Goal: Task Accomplishment & Management: Complete application form

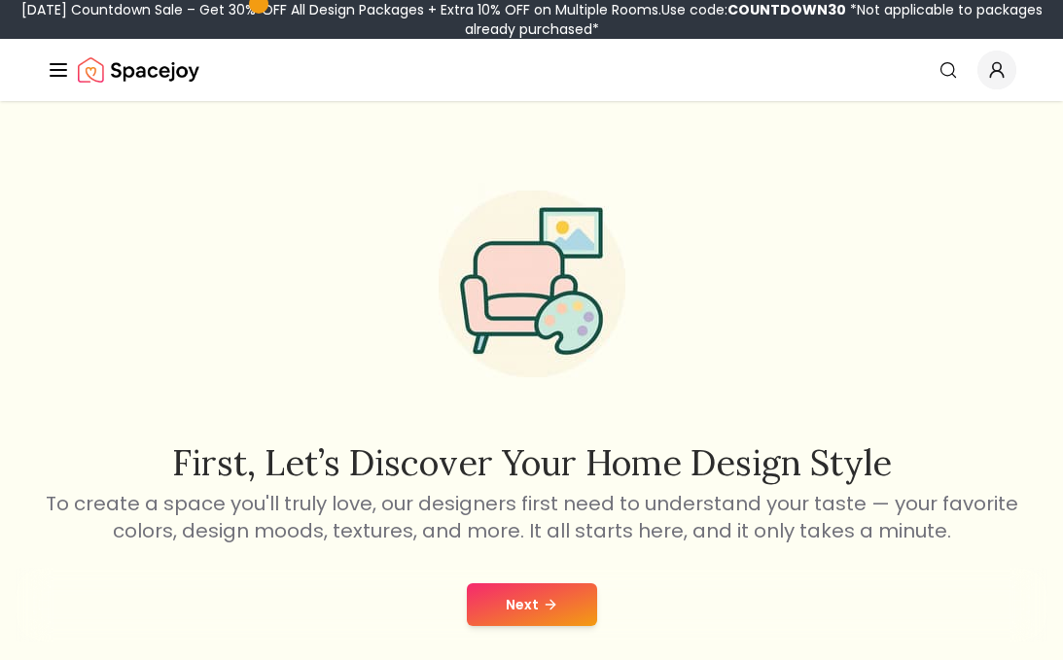
click at [532, 614] on button "Next" at bounding box center [532, 605] width 130 height 43
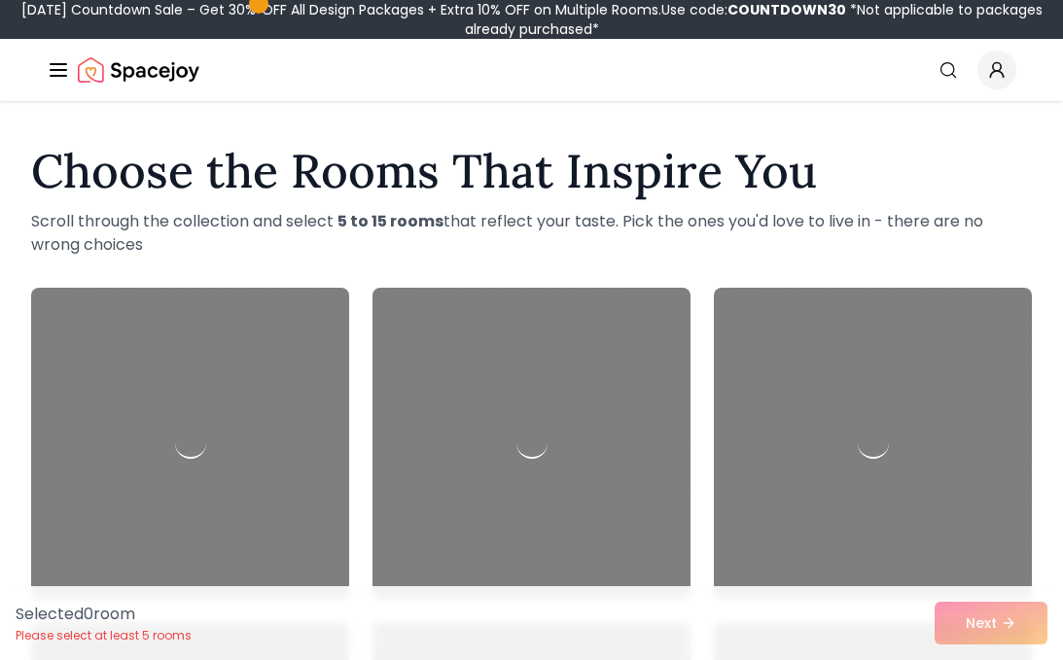
click at [631, 148] on h1 "Choose the Rooms That Inspire You" at bounding box center [531, 171] width 1001 height 47
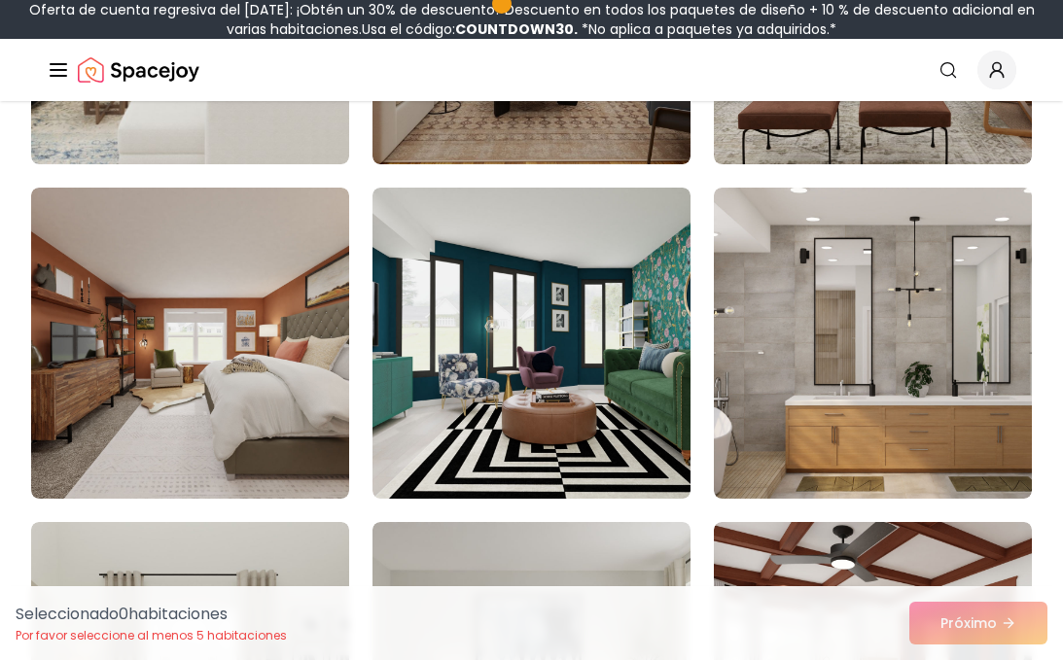
scroll to position [1439, 0]
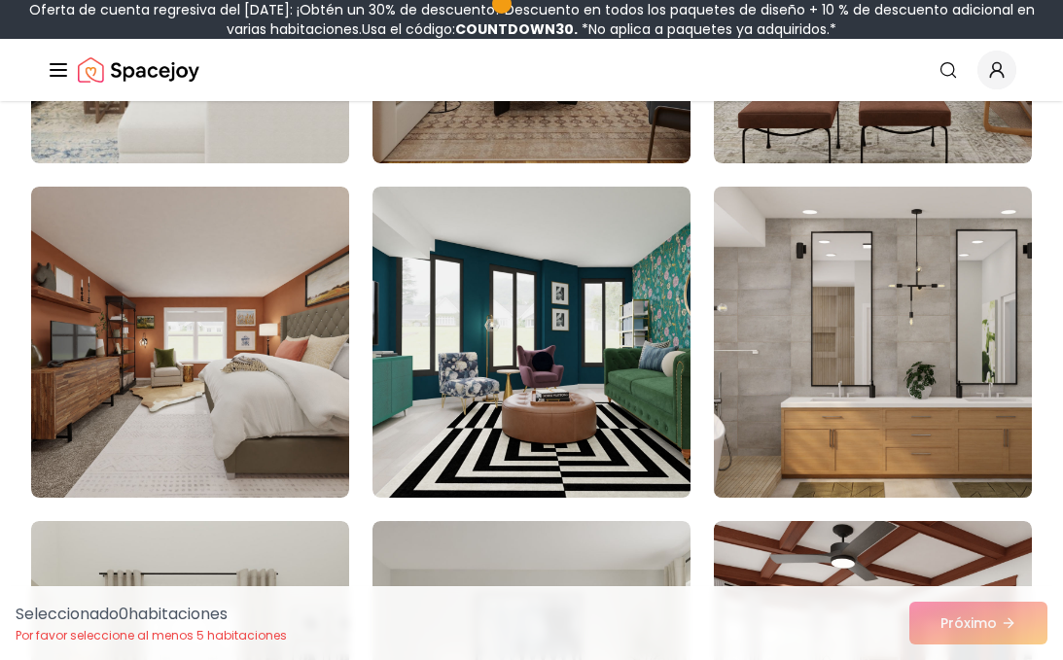
click at [803, 341] on img at bounding box center [873, 342] width 334 height 327
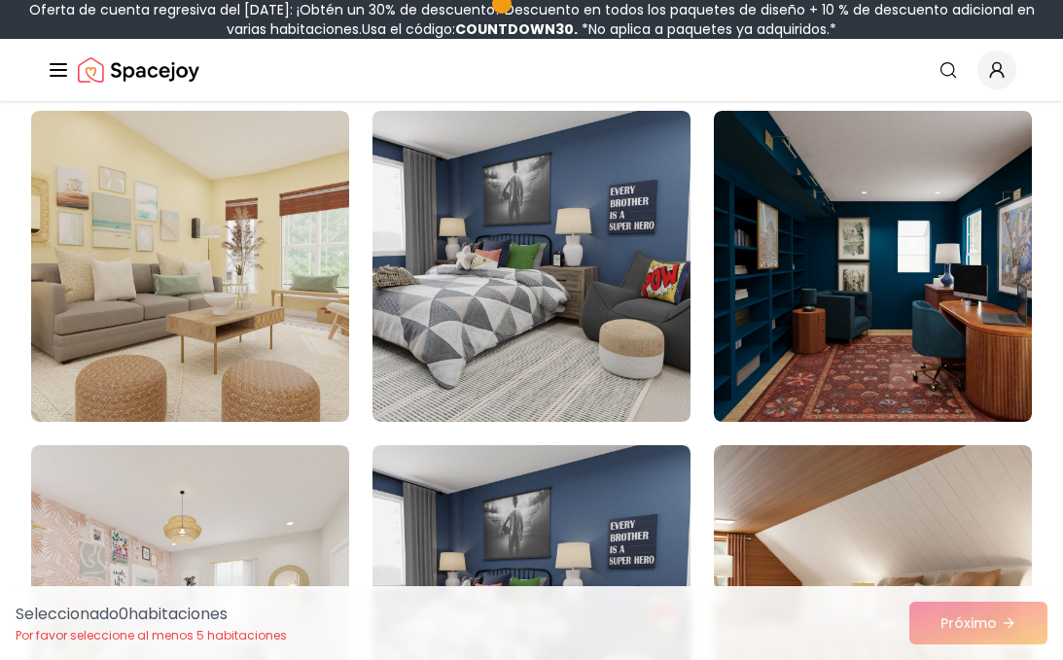
scroll to position [4124, 0]
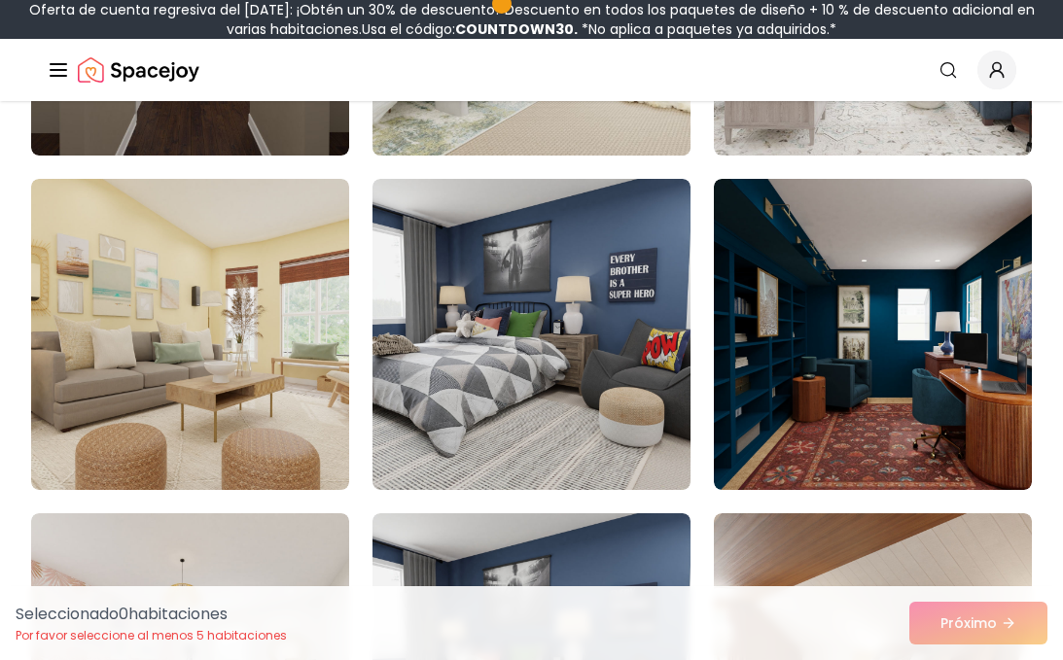
click at [514, 346] on img at bounding box center [532, 334] width 318 height 311
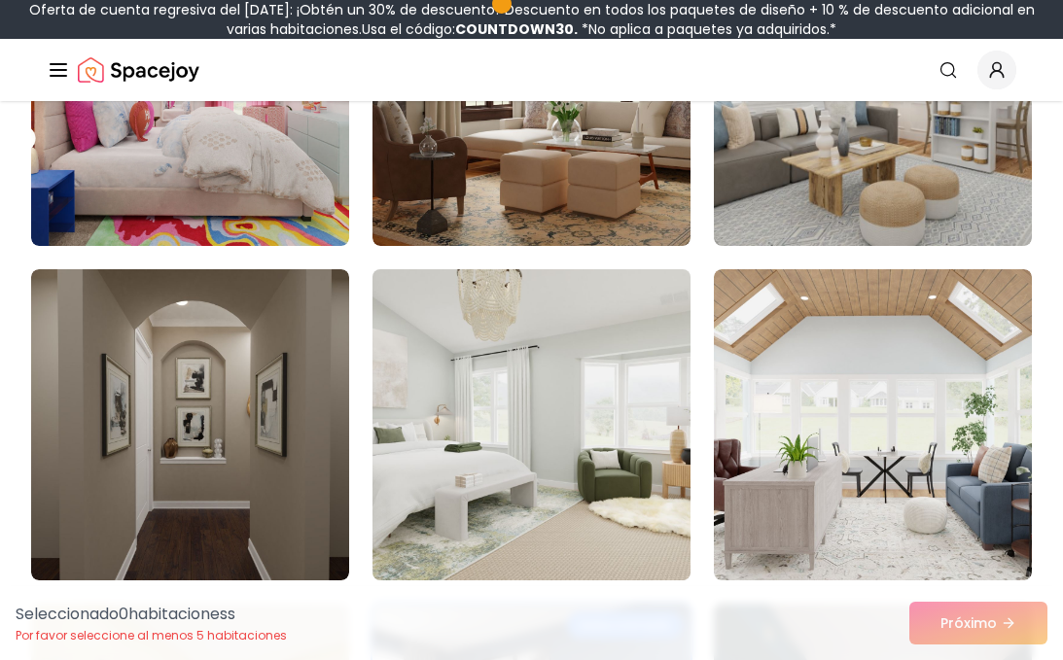
scroll to position [3735, 0]
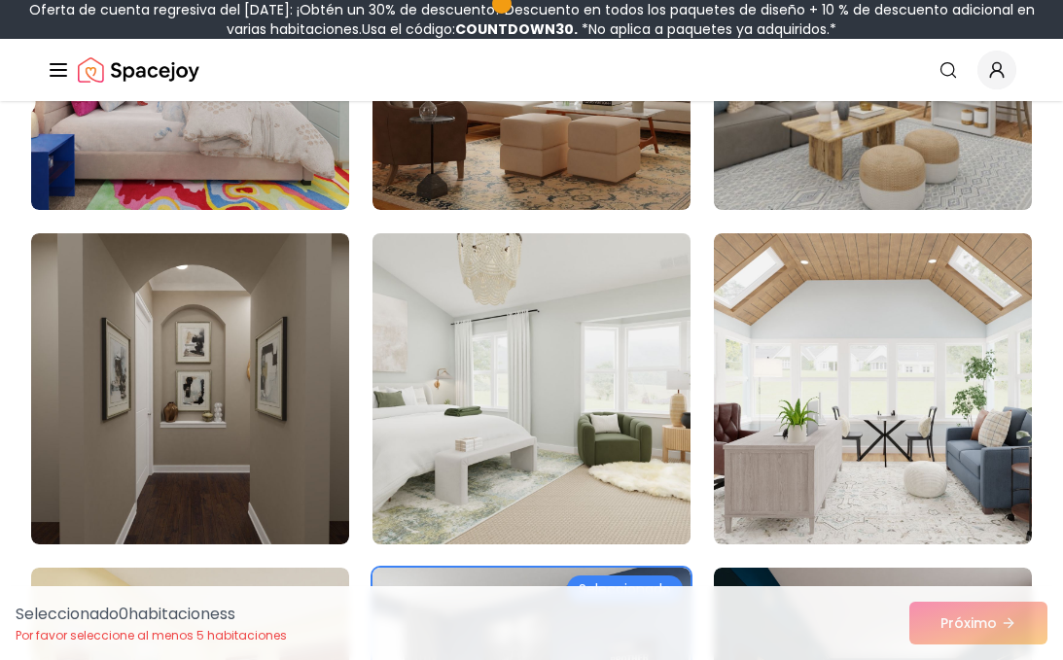
click at [514, 346] on img at bounding box center [532, 389] width 334 height 327
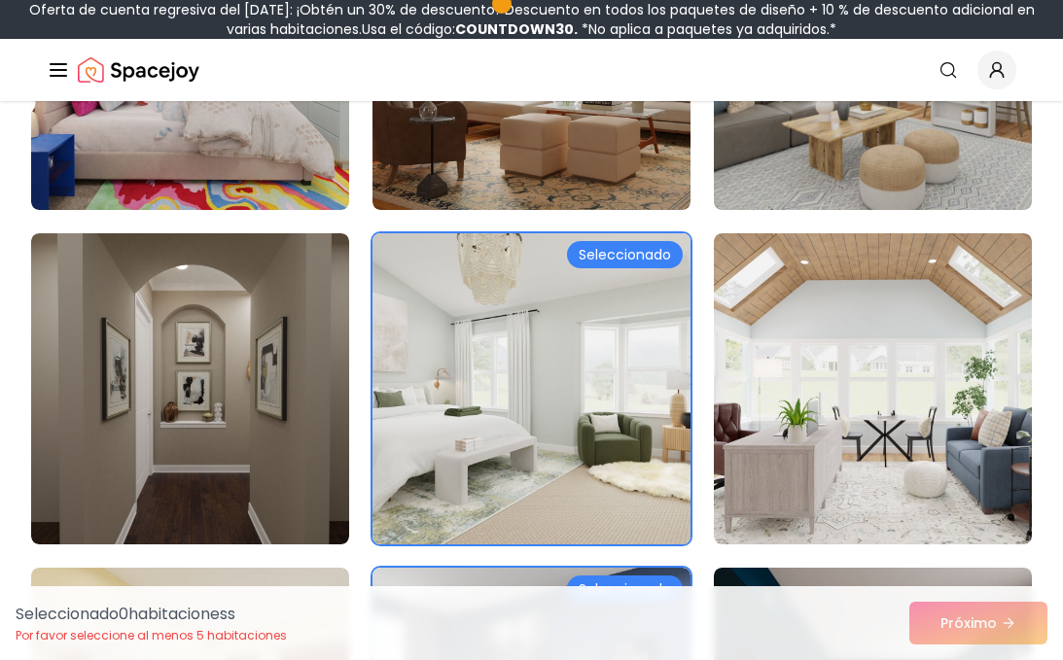
click at [514, 346] on img at bounding box center [532, 389] width 334 height 327
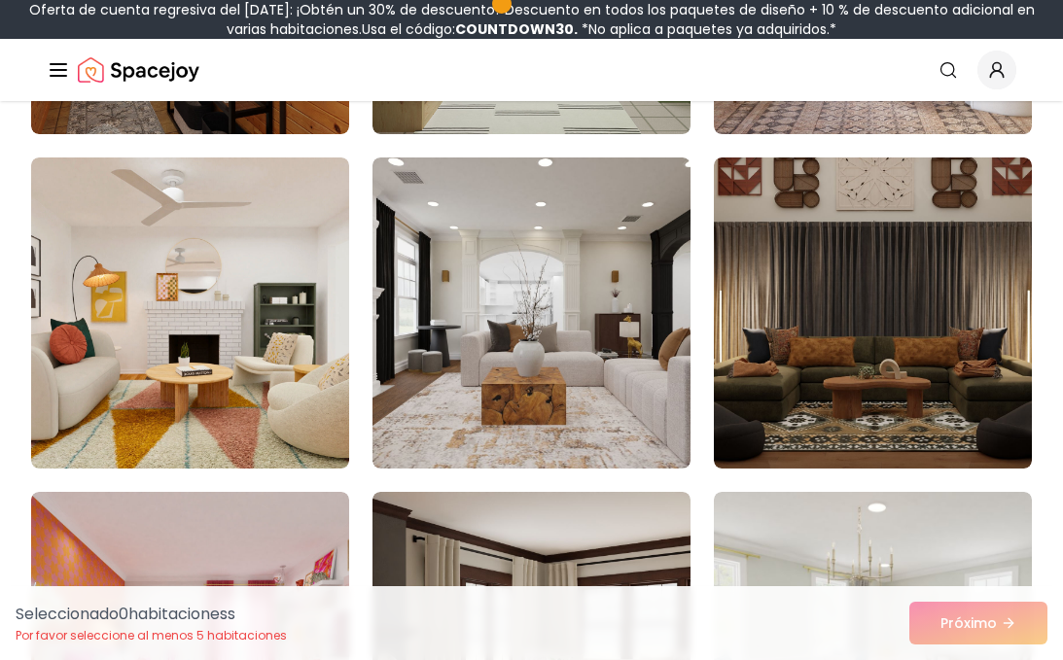
scroll to position [3112, 0]
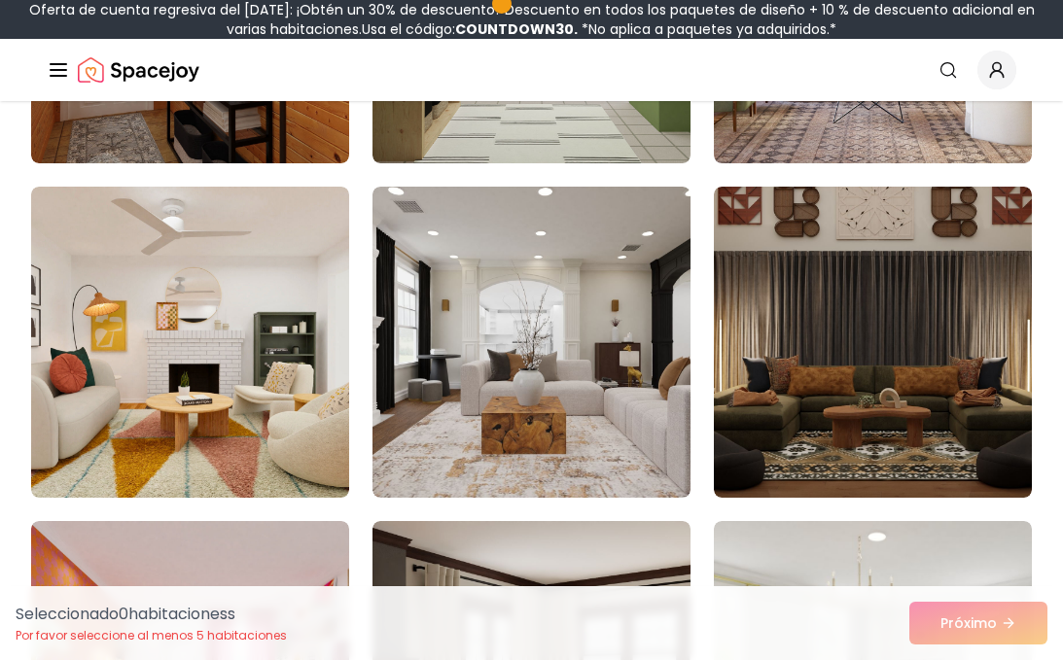
click at [514, 346] on img at bounding box center [532, 342] width 318 height 311
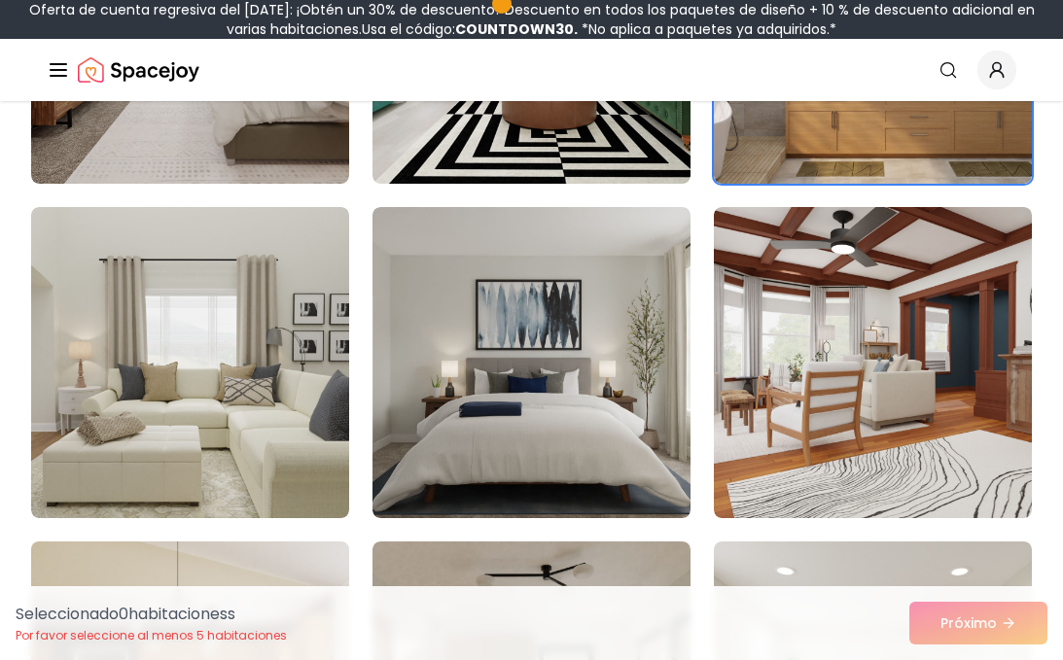
scroll to position [1751, 0]
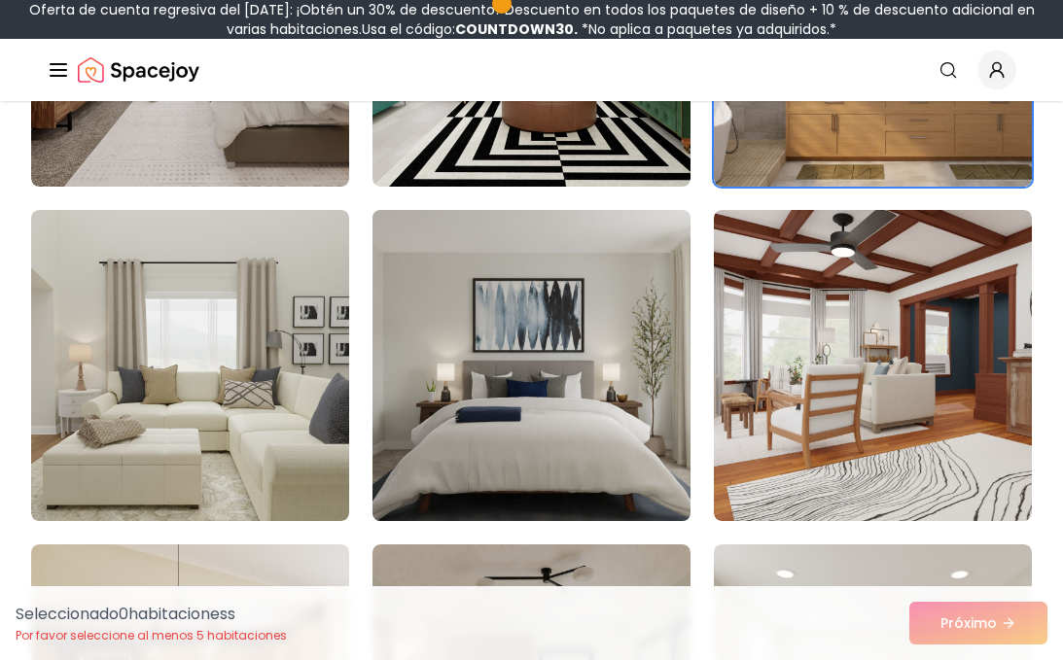
click at [423, 409] on img at bounding box center [532, 365] width 334 height 327
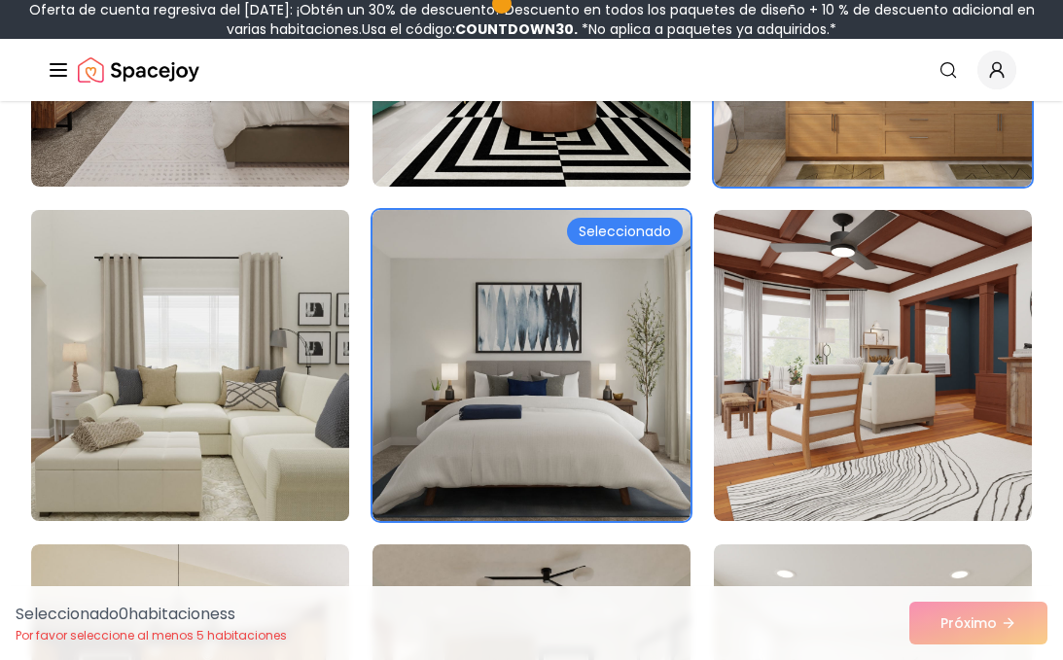
click at [282, 382] on img at bounding box center [190, 365] width 334 height 327
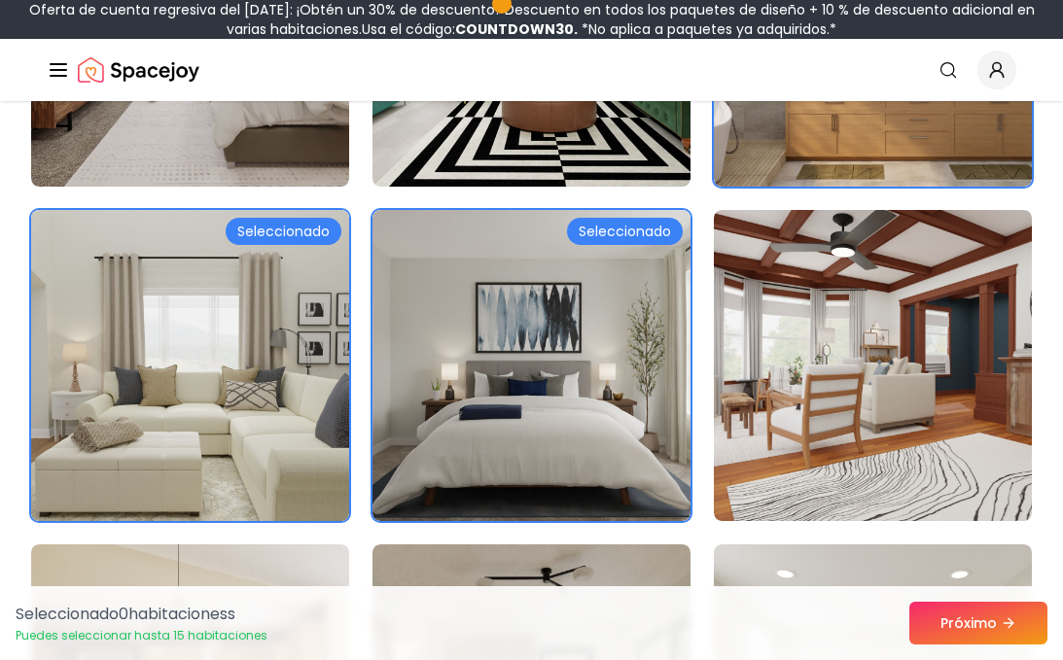
click at [282, 383] on img at bounding box center [190, 365] width 334 height 327
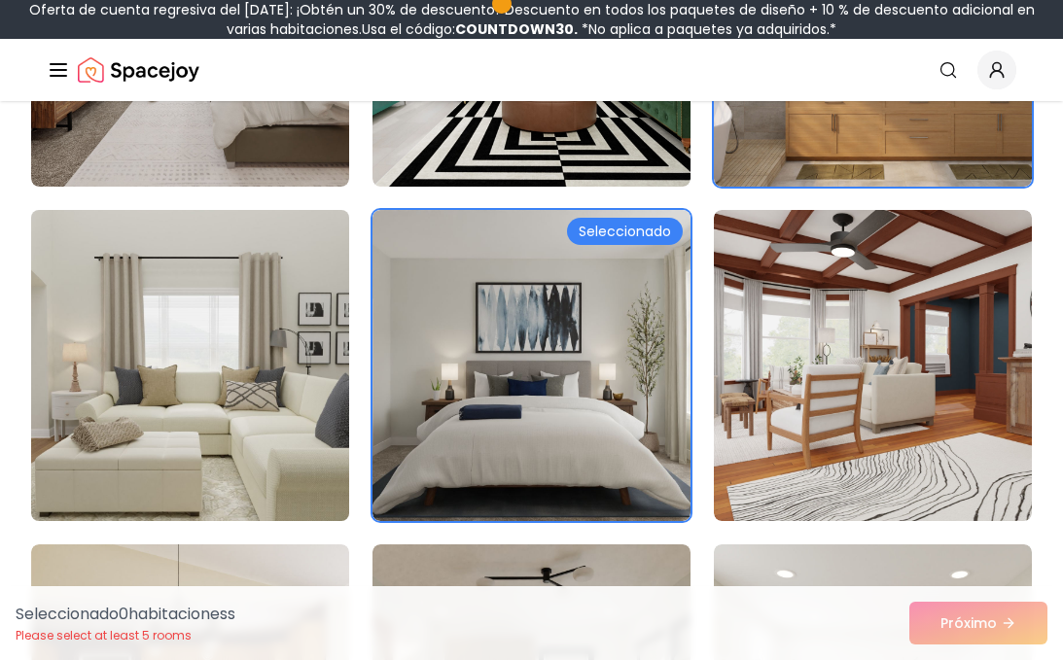
click at [282, 383] on img at bounding box center [190, 365] width 334 height 327
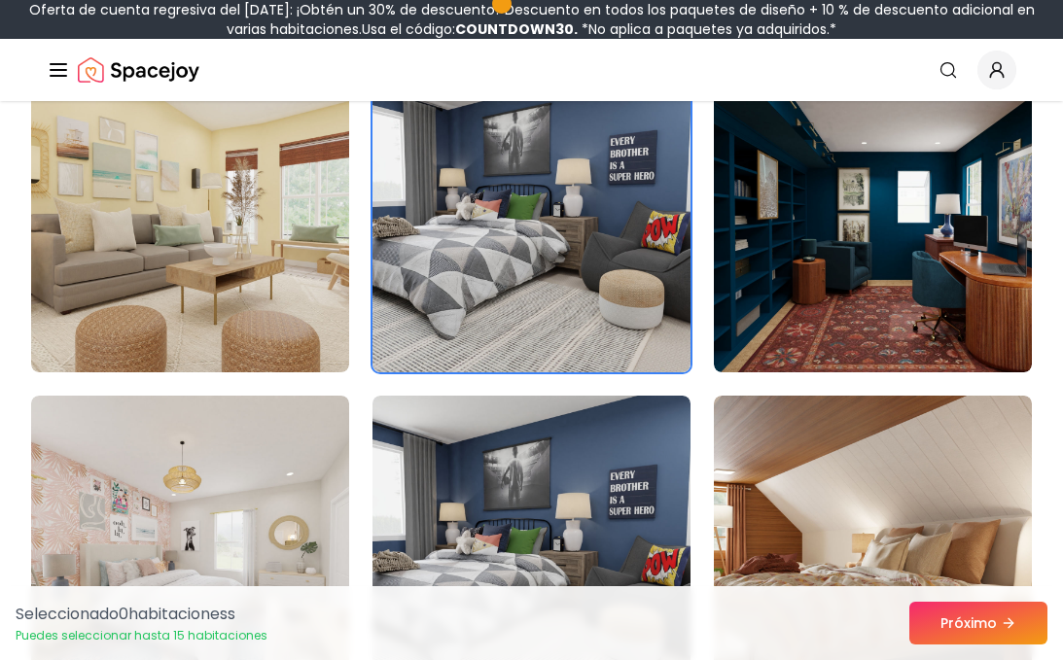
scroll to position [4279, 0]
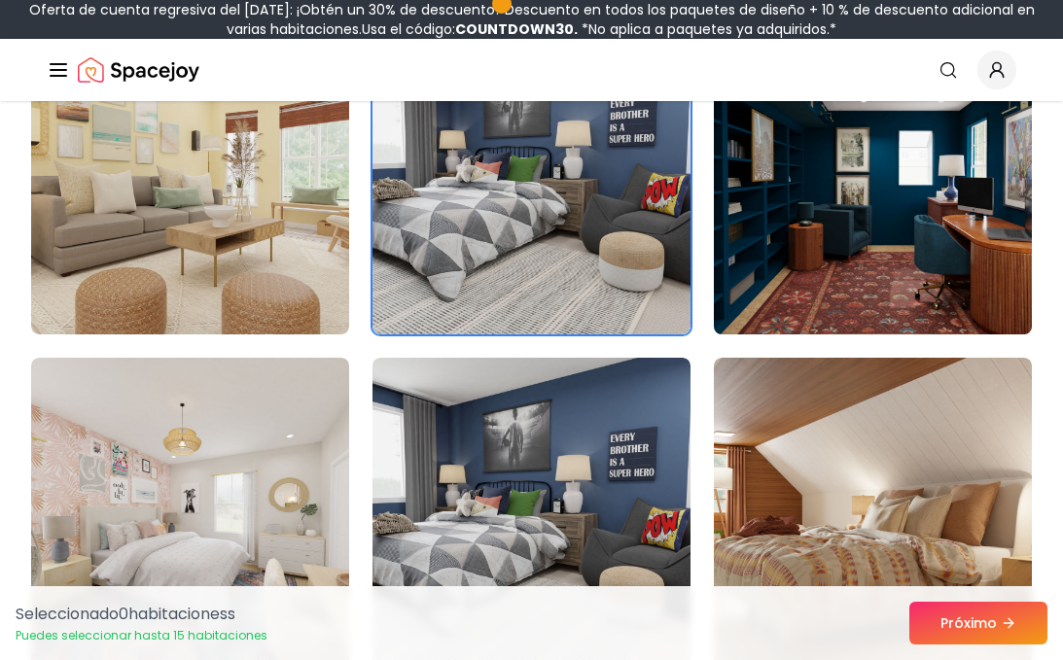
click at [818, 266] on img at bounding box center [873, 179] width 334 height 327
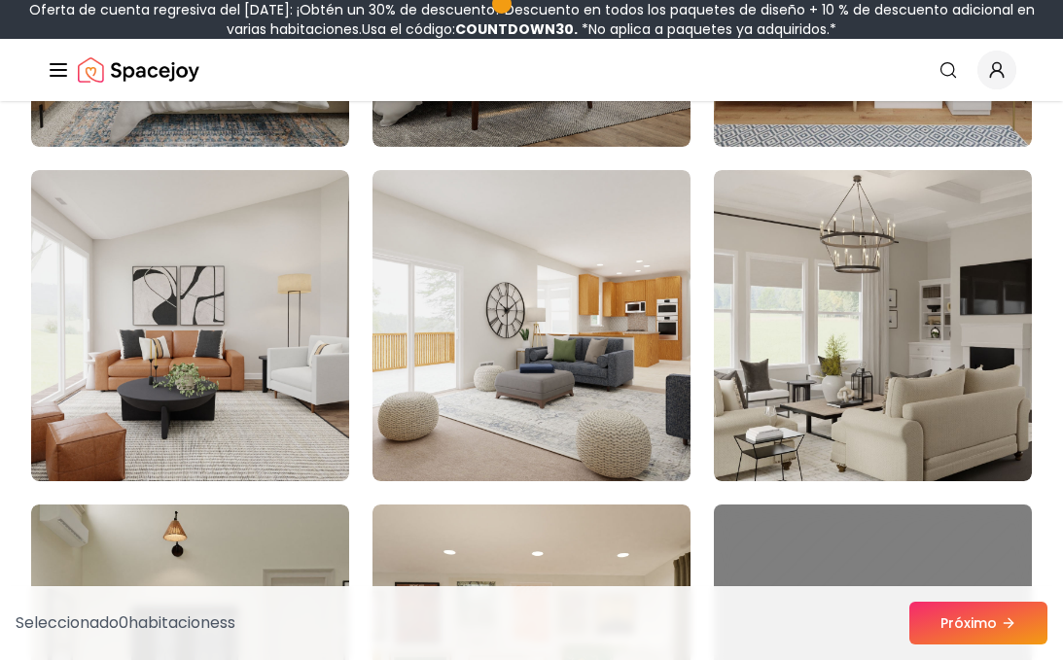
scroll to position [5135, 0]
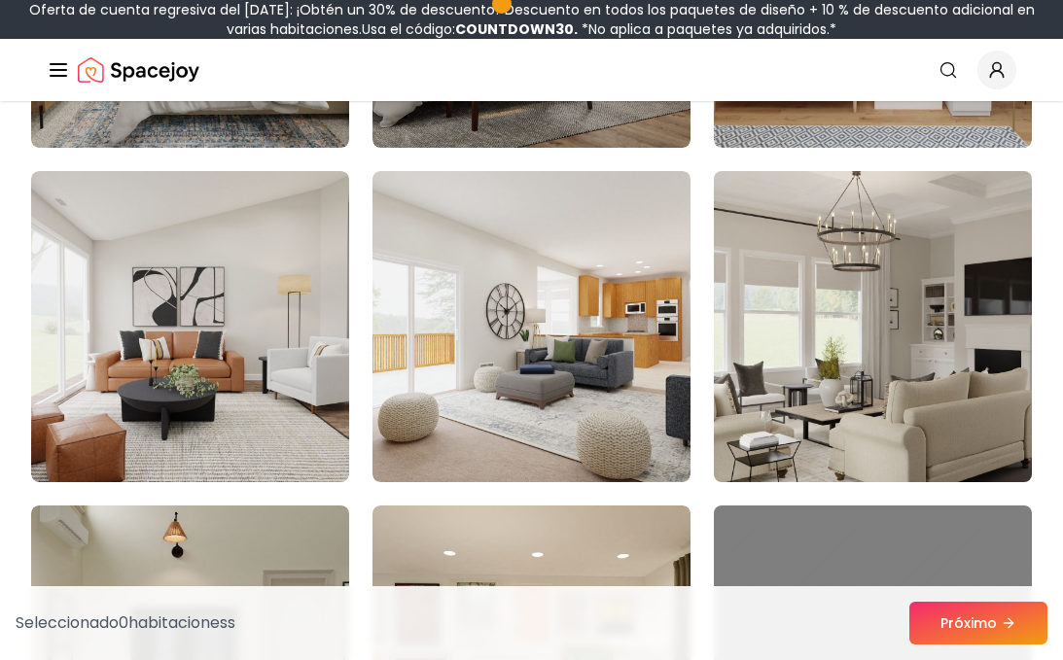
click at [756, 339] on img at bounding box center [873, 326] width 334 height 327
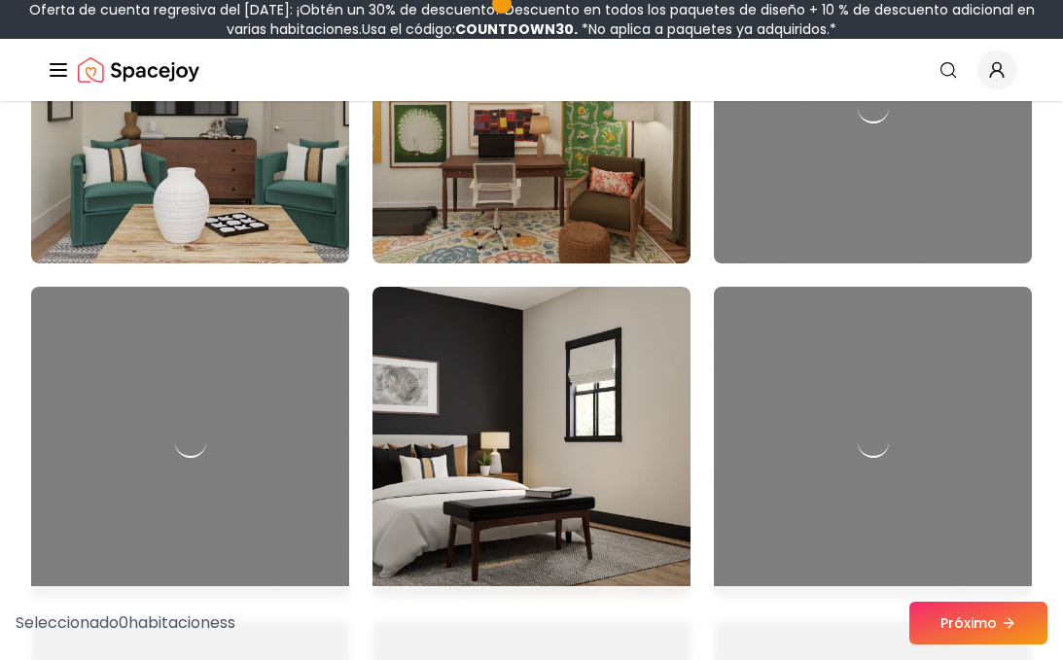
scroll to position [5719, 0]
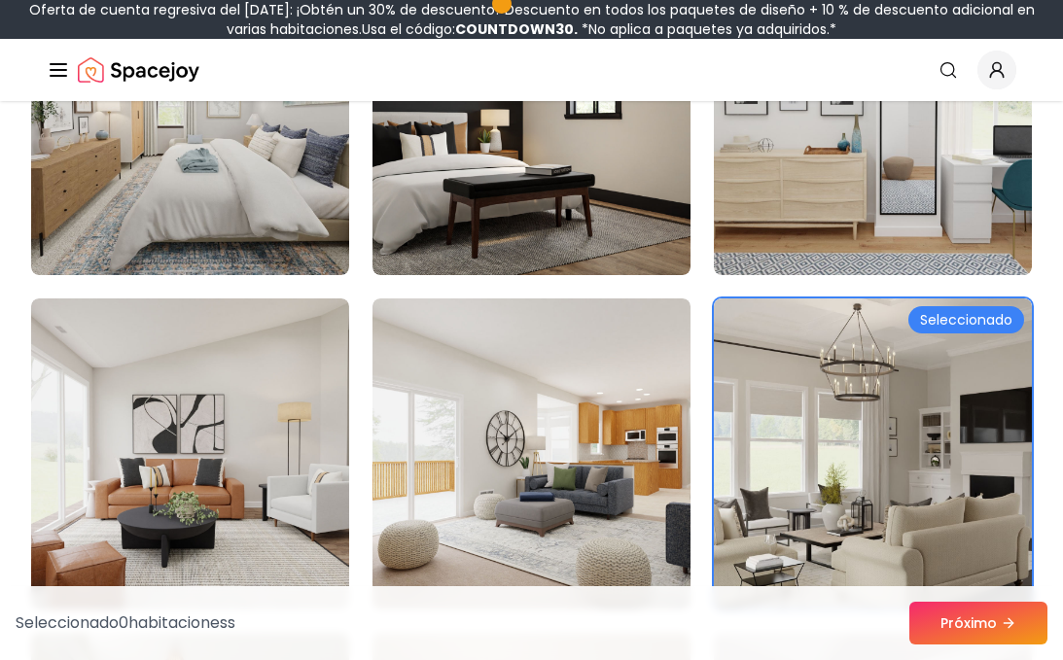
scroll to position [4980, 0]
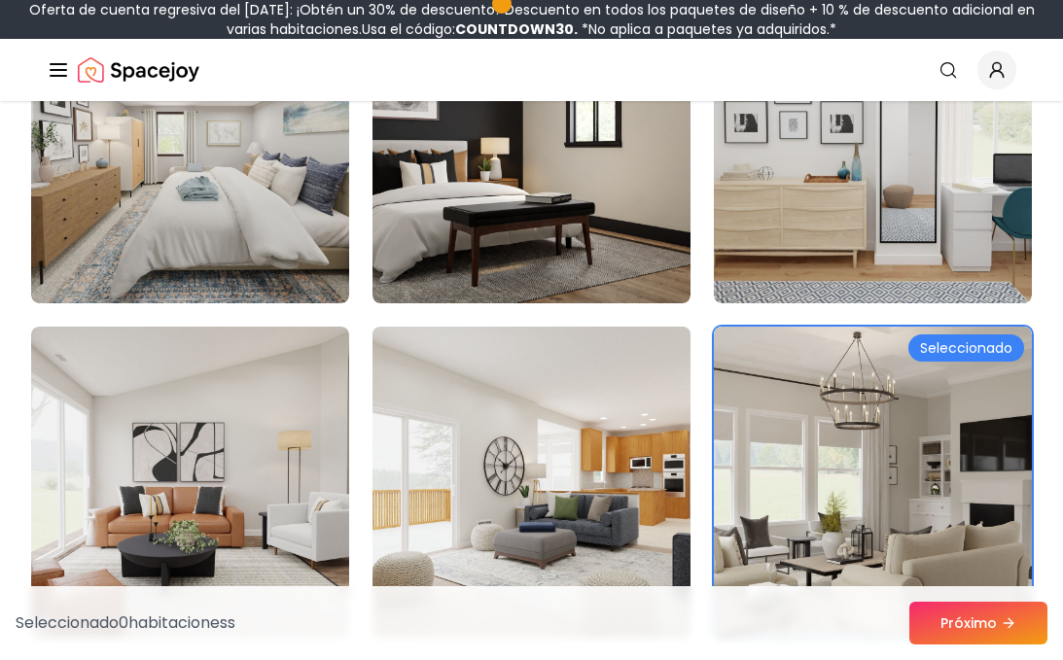
click at [567, 445] on img at bounding box center [532, 482] width 334 height 327
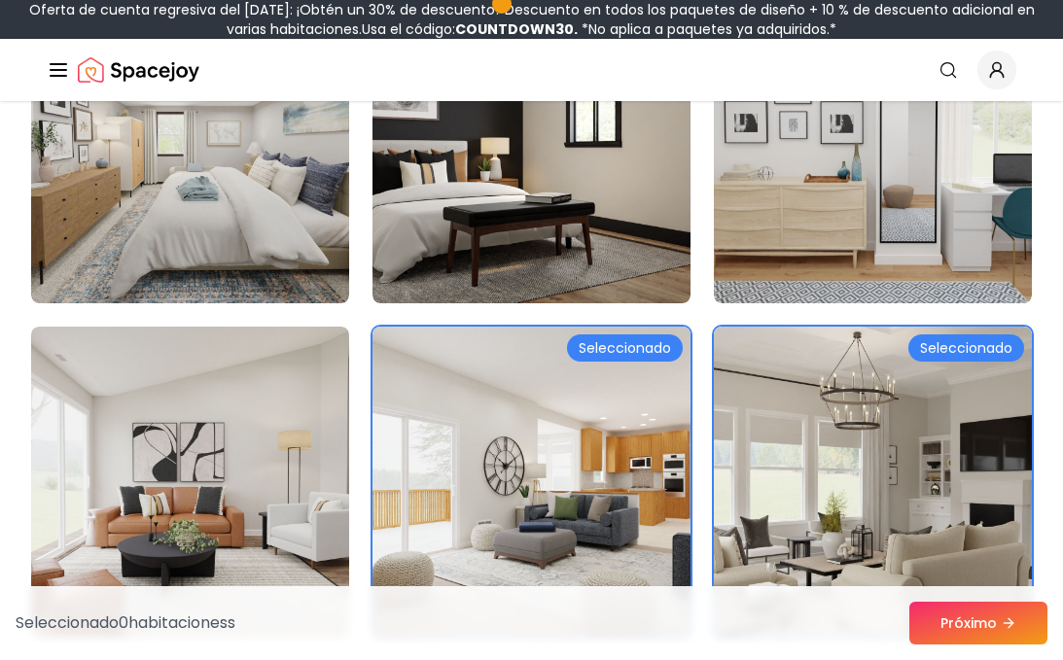
click at [573, 435] on img at bounding box center [532, 482] width 334 height 327
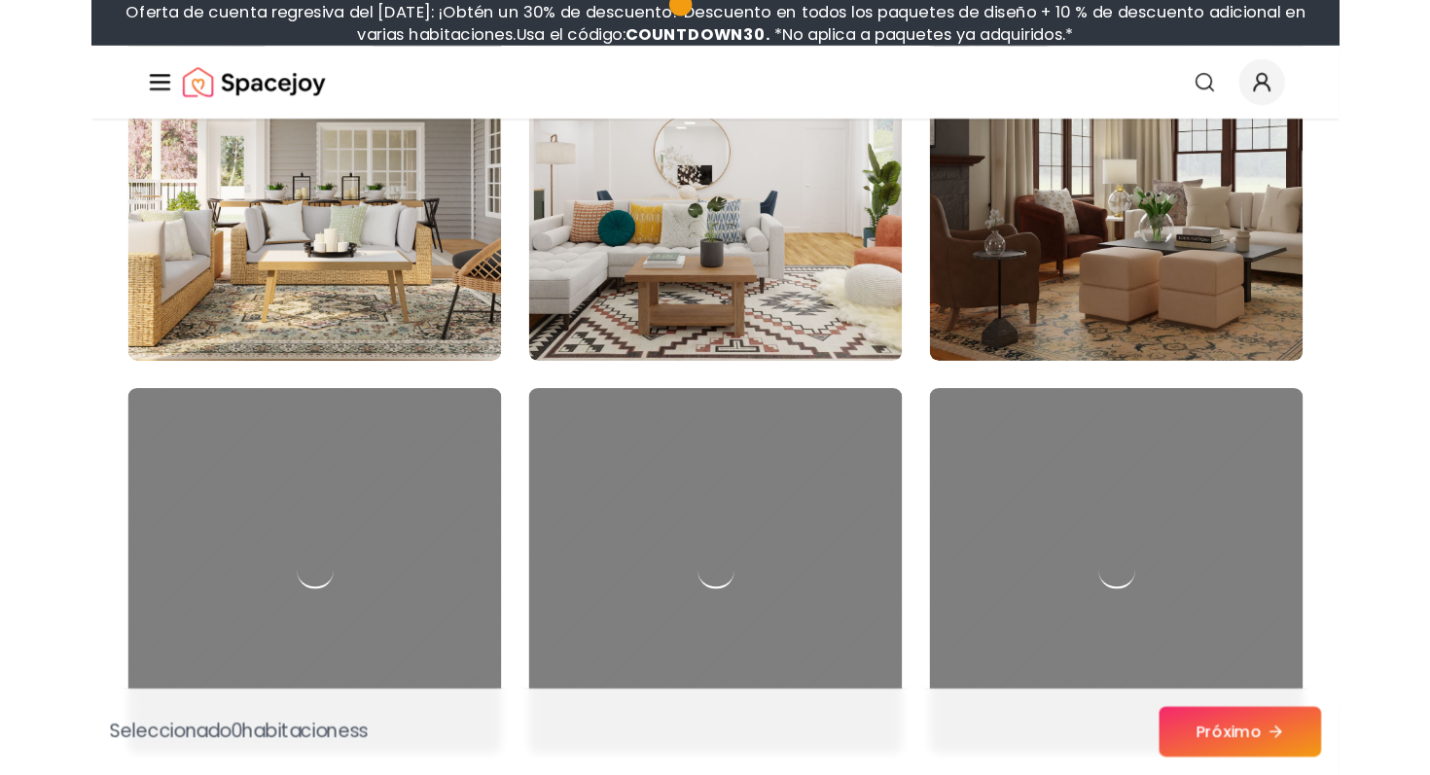
scroll to position [6653, 0]
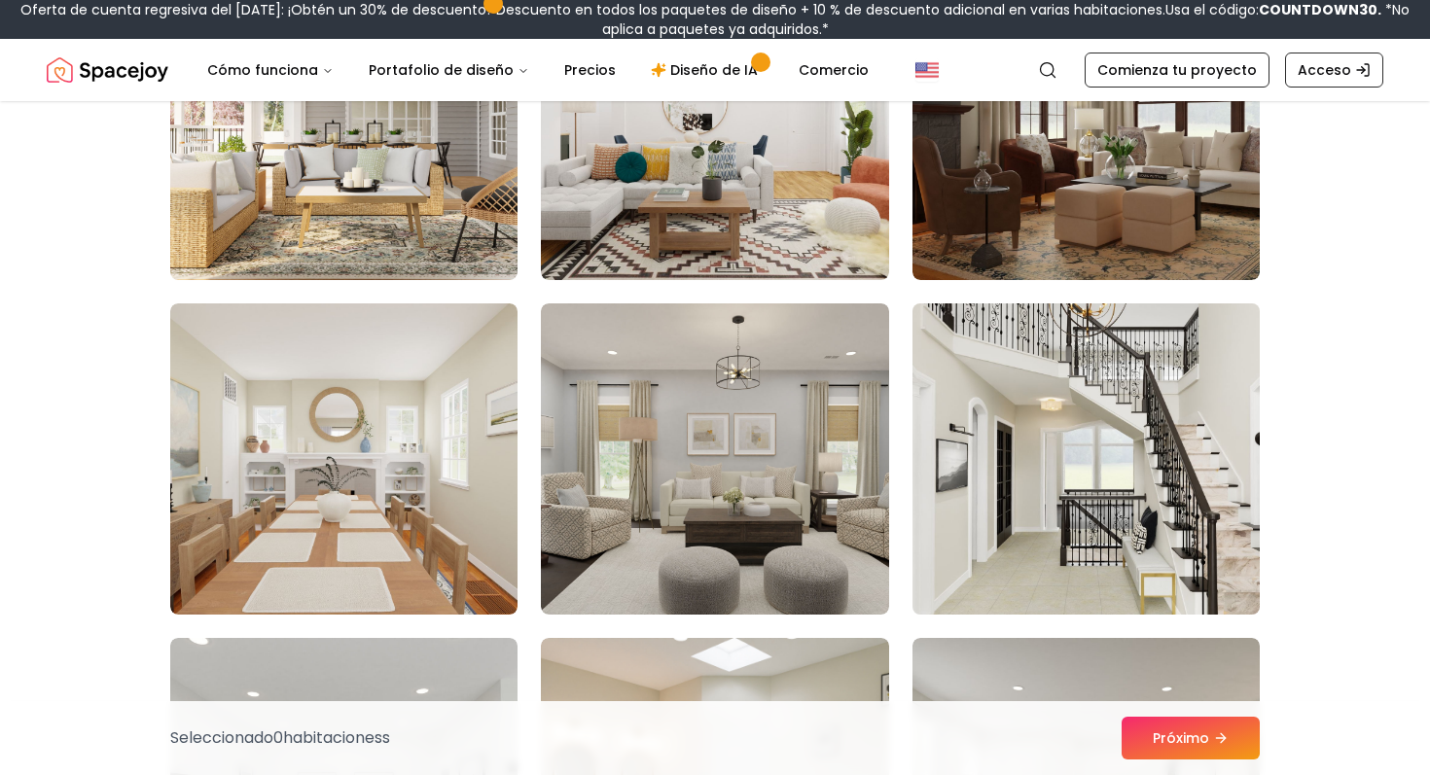
click at [1032, 439] on img at bounding box center [1086, 459] width 365 height 327
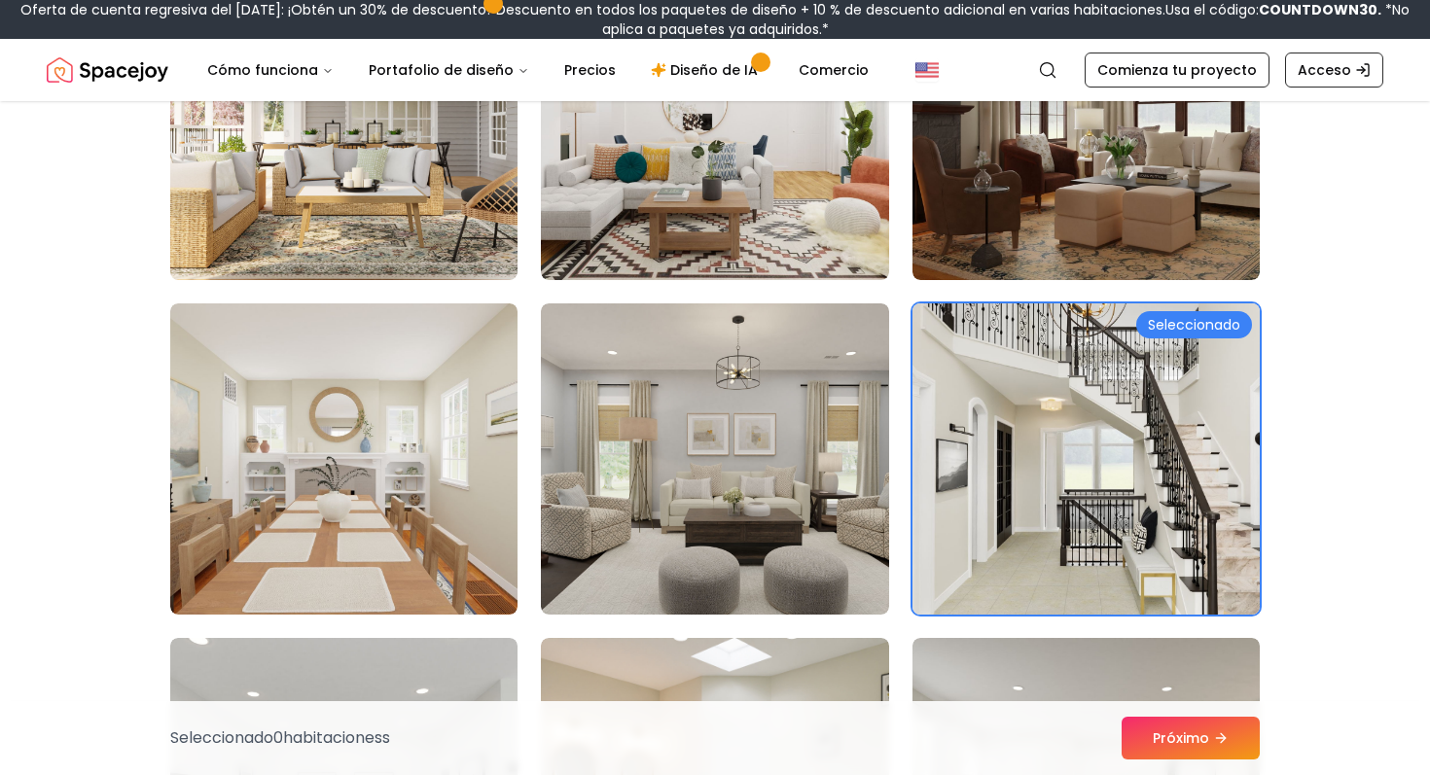
click at [1031, 436] on img at bounding box center [1086, 459] width 365 height 327
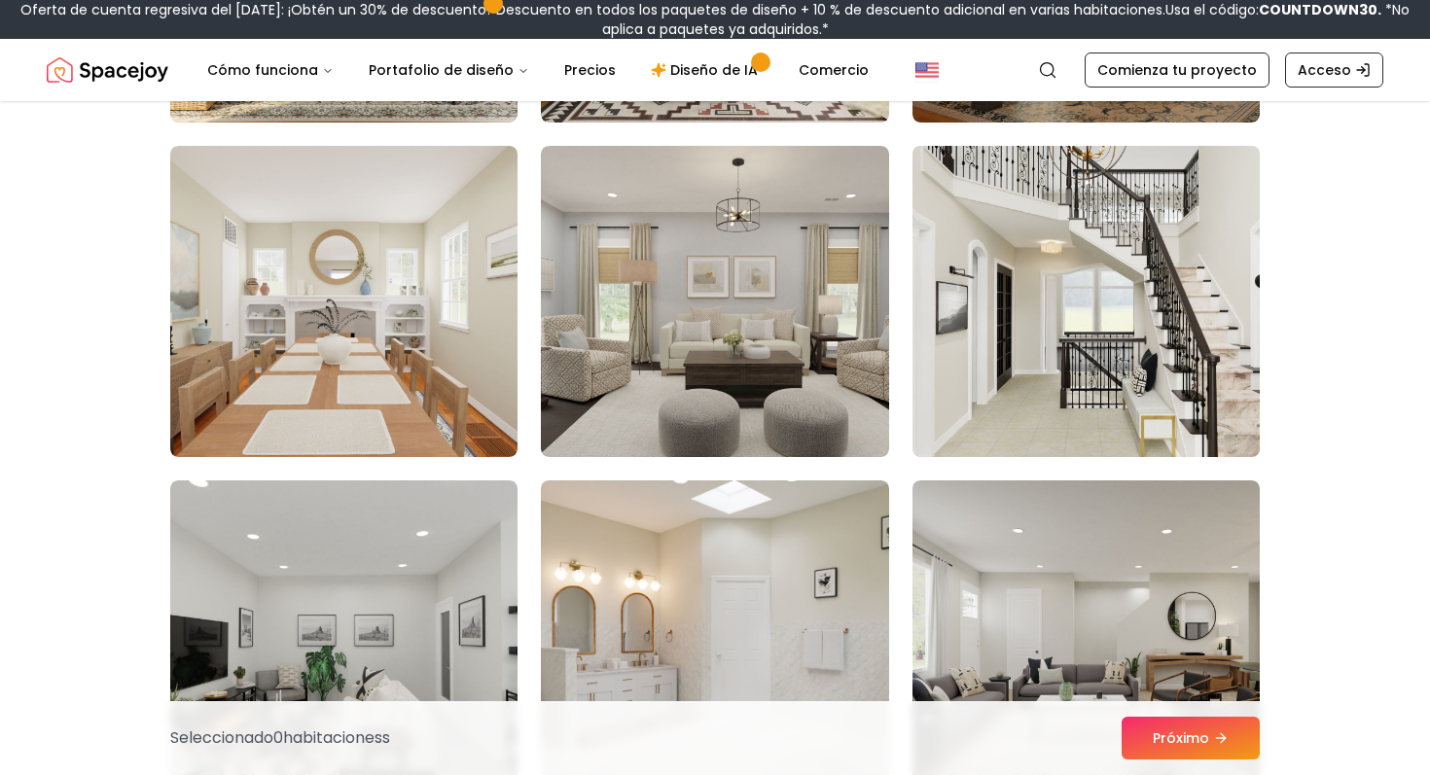
scroll to position [6847, 0]
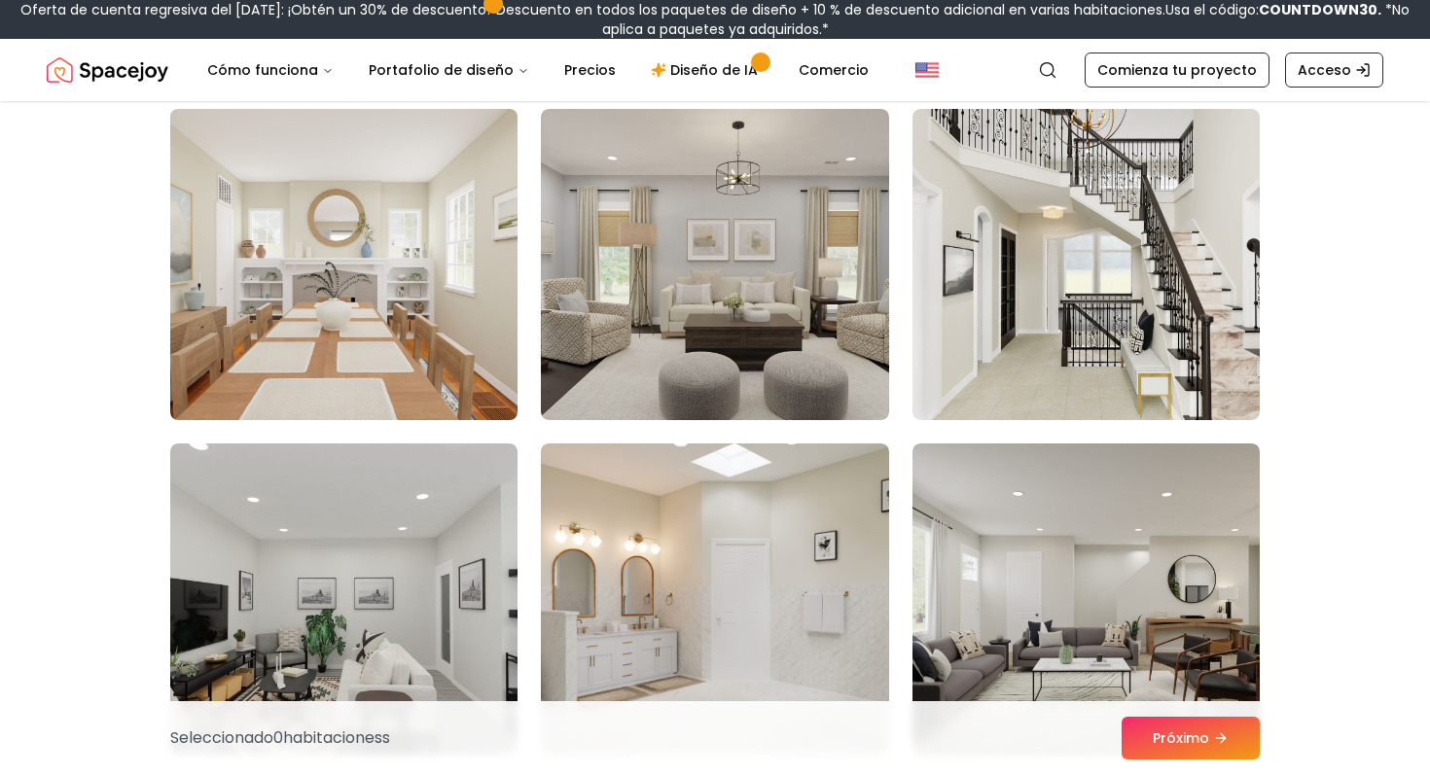
click at [414, 384] on img at bounding box center [343, 264] width 365 height 327
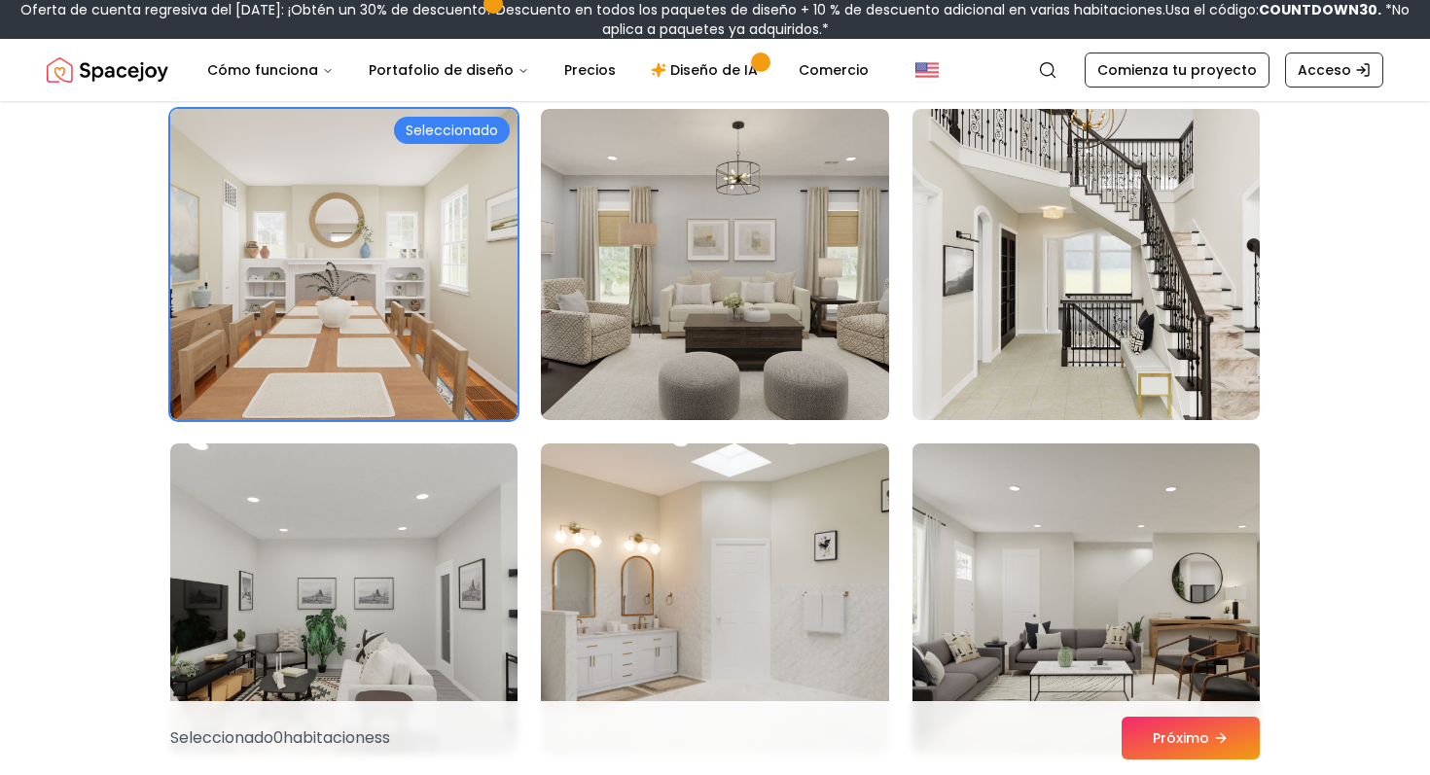
click at [998, 589] on img at bounding box center [1086, 599] width 365 height 327
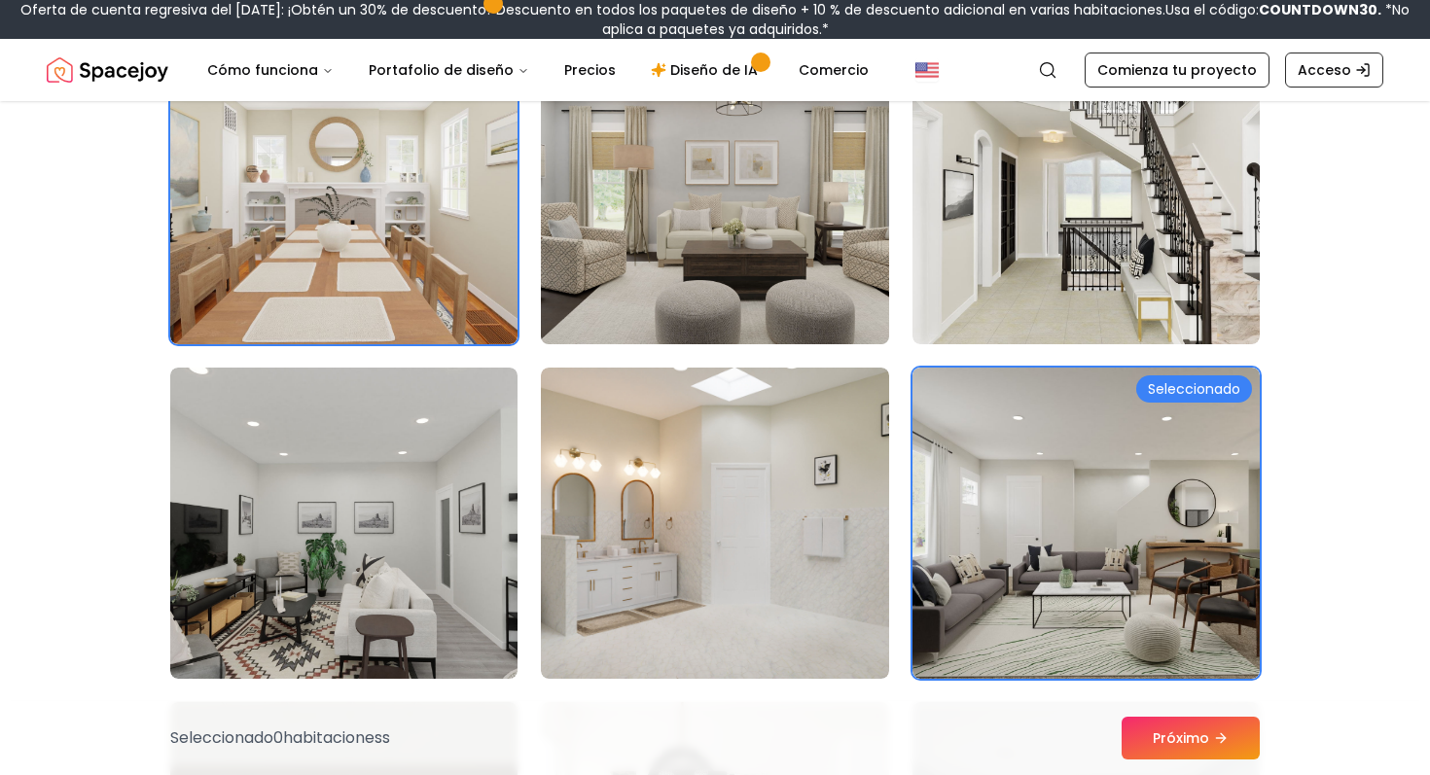
scroll to position [6925, 0]
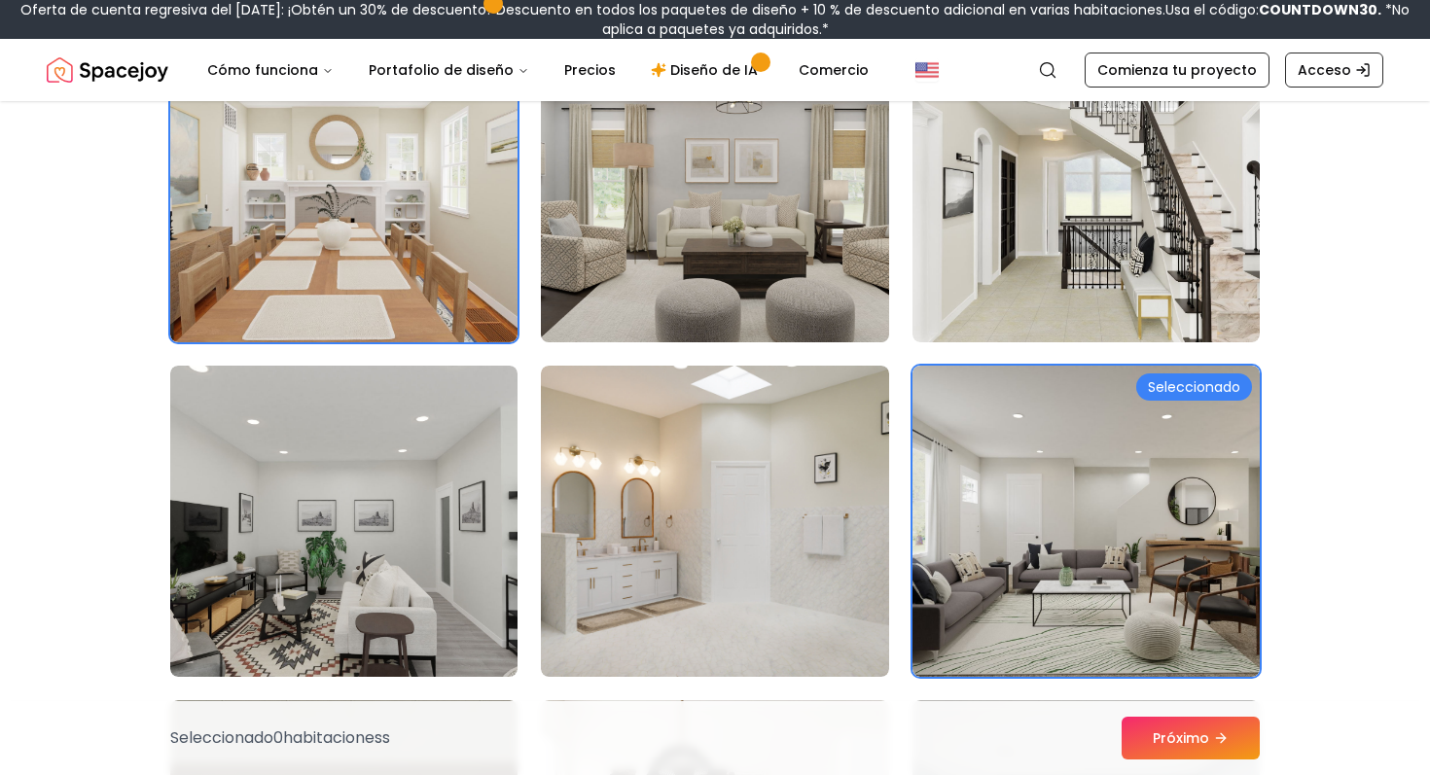
click at [724, 280] on img at bounding box center [714, 186] width 365 height 327
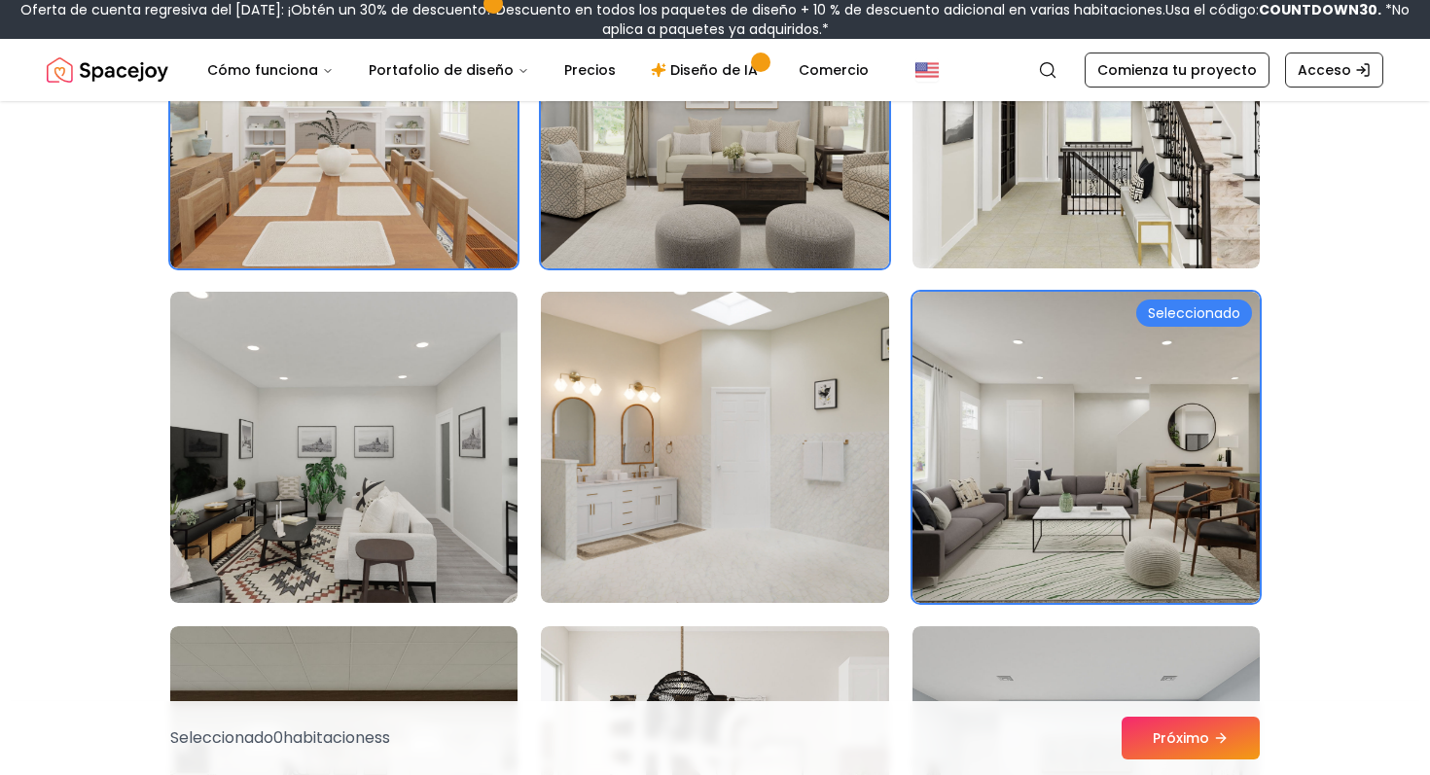
scroll to position [7003, 0]
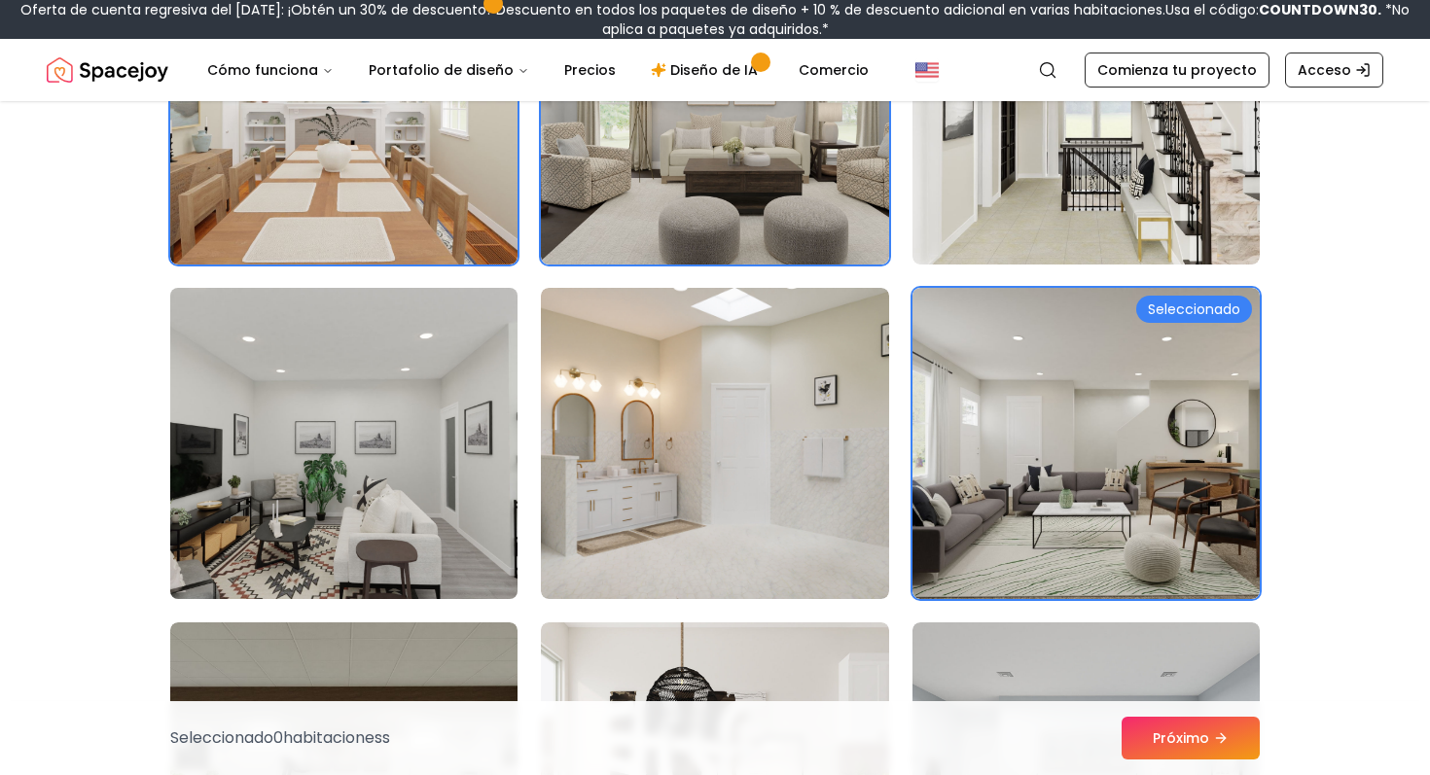
click at [433, 467] on img at bounding box center [343, 443] width 365 height 327
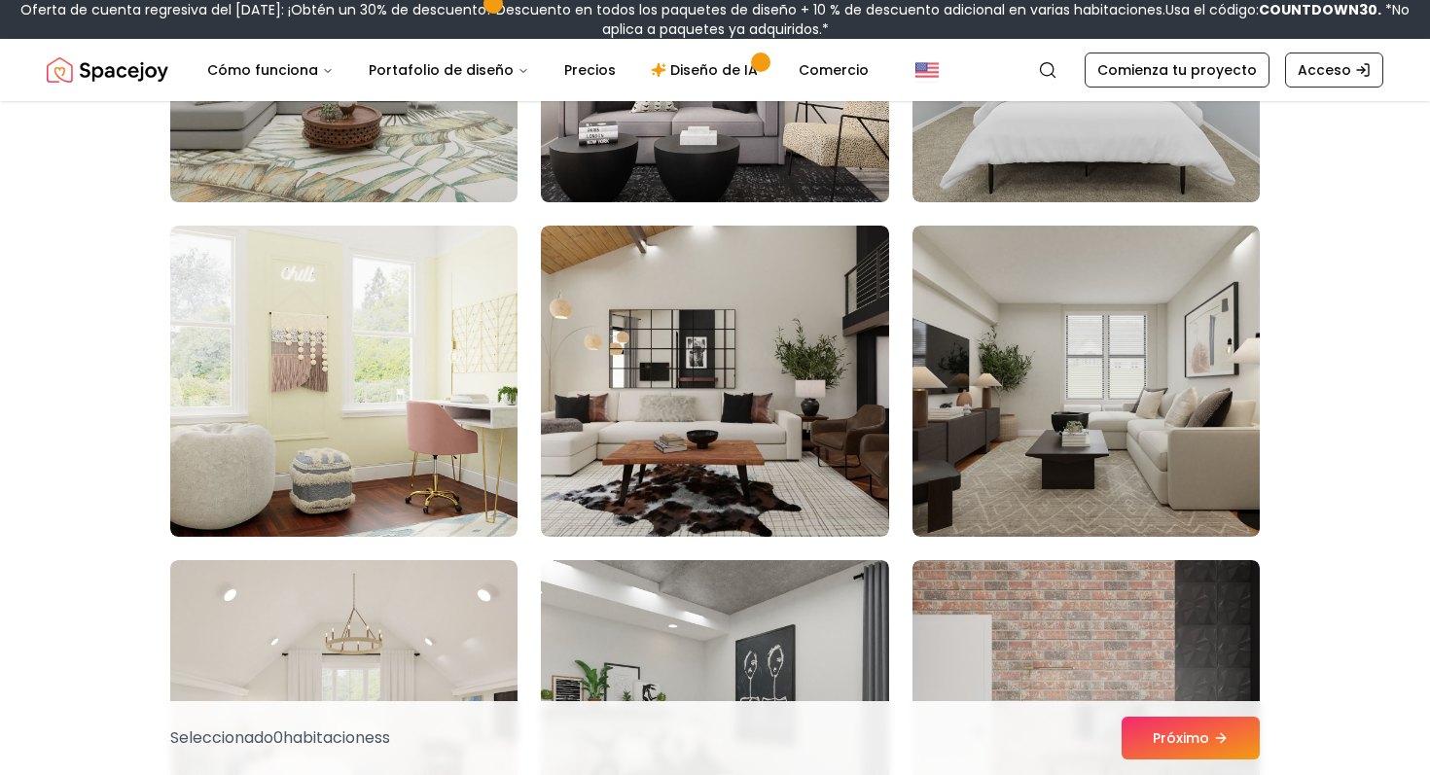
scroll to position [7742, 0]
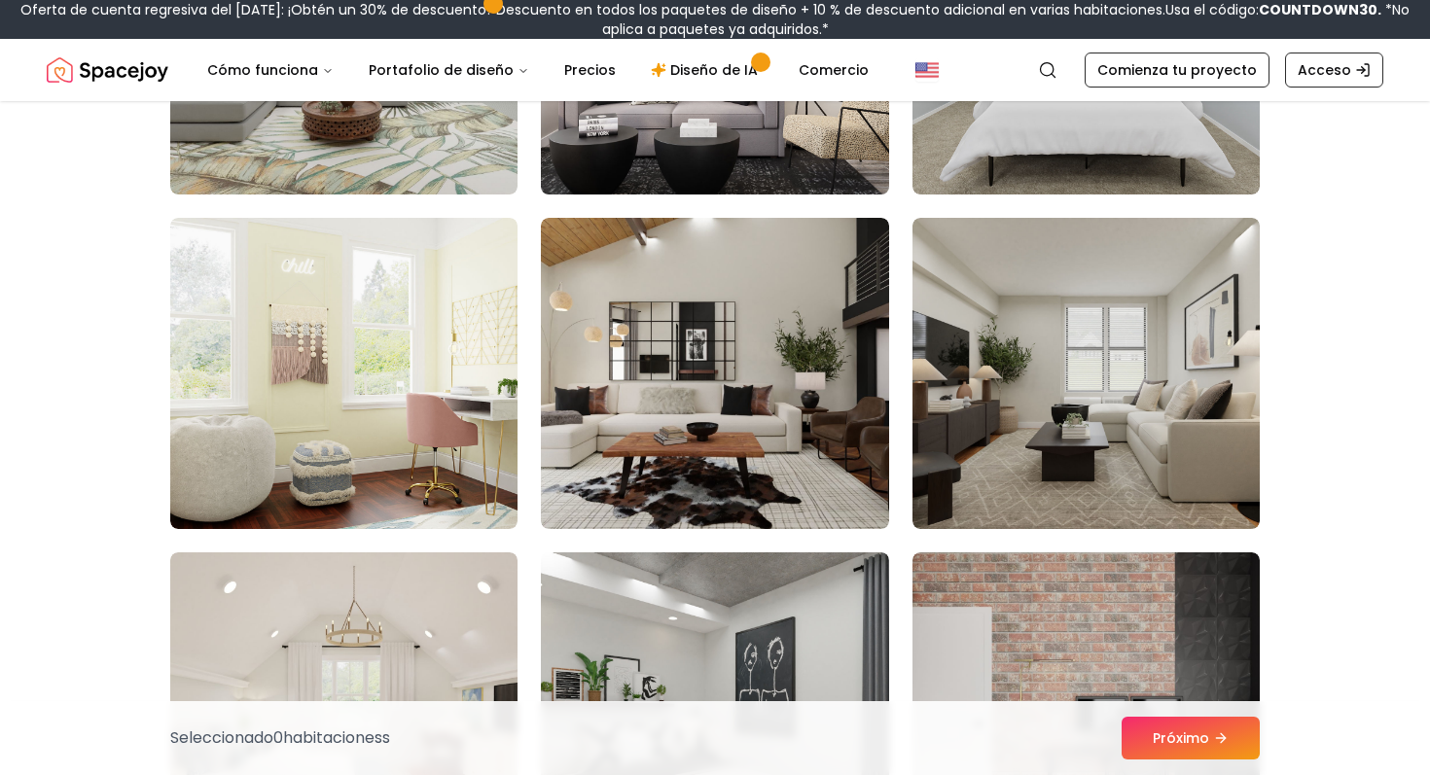
click at [732, 259] on img at bounding box center [714, 373] width 347 height 311
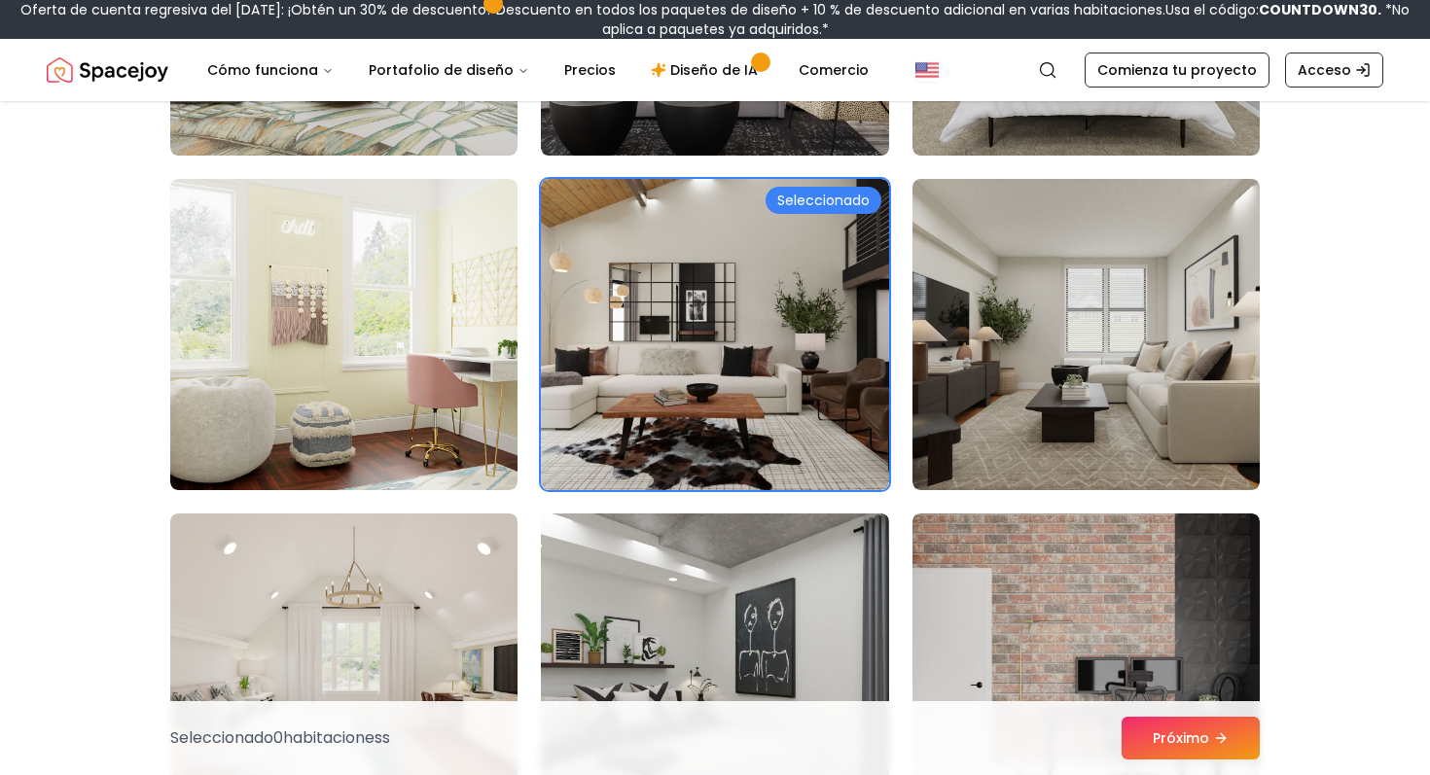
scroll to position [7820, 0]
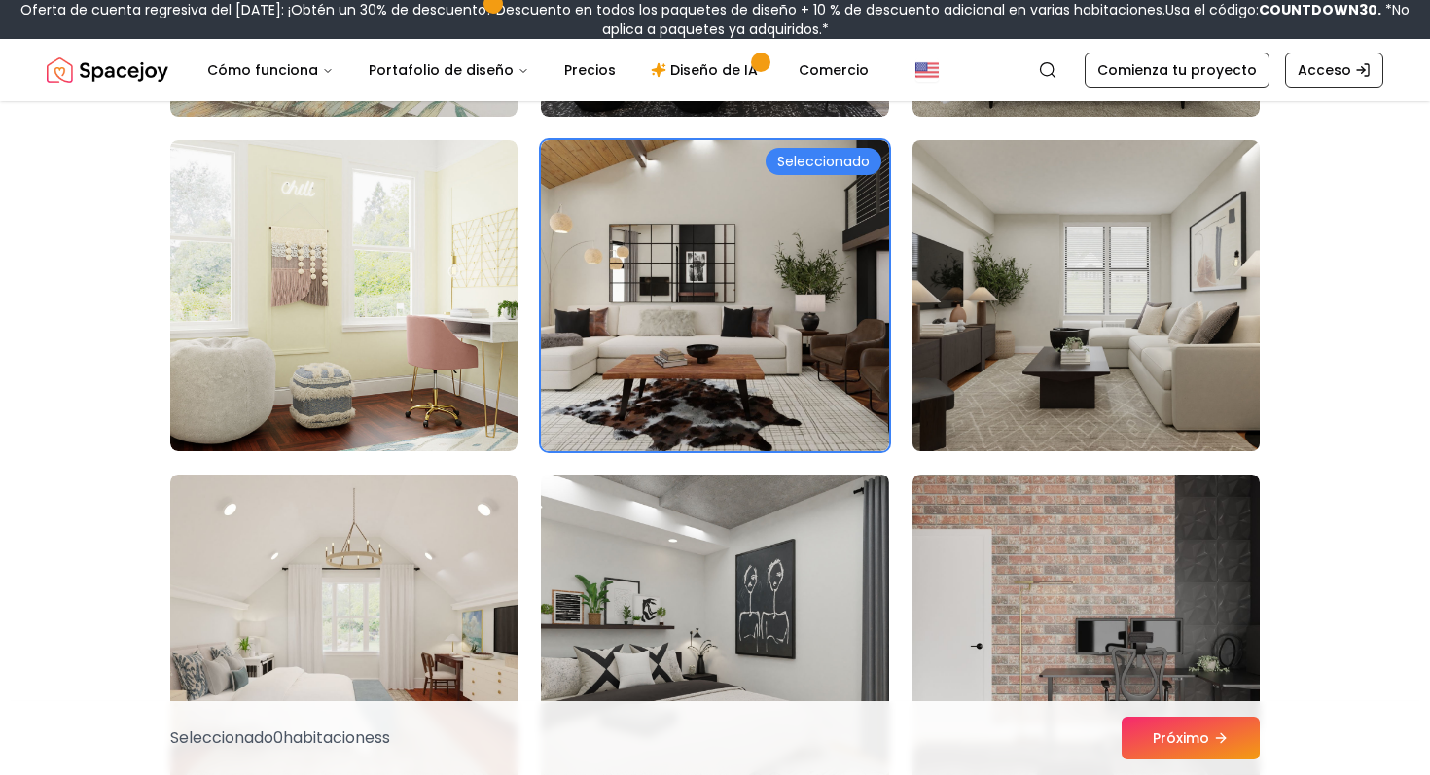
click at [995, 283] on img at bounding box center [1086, 295] width 365 height 327
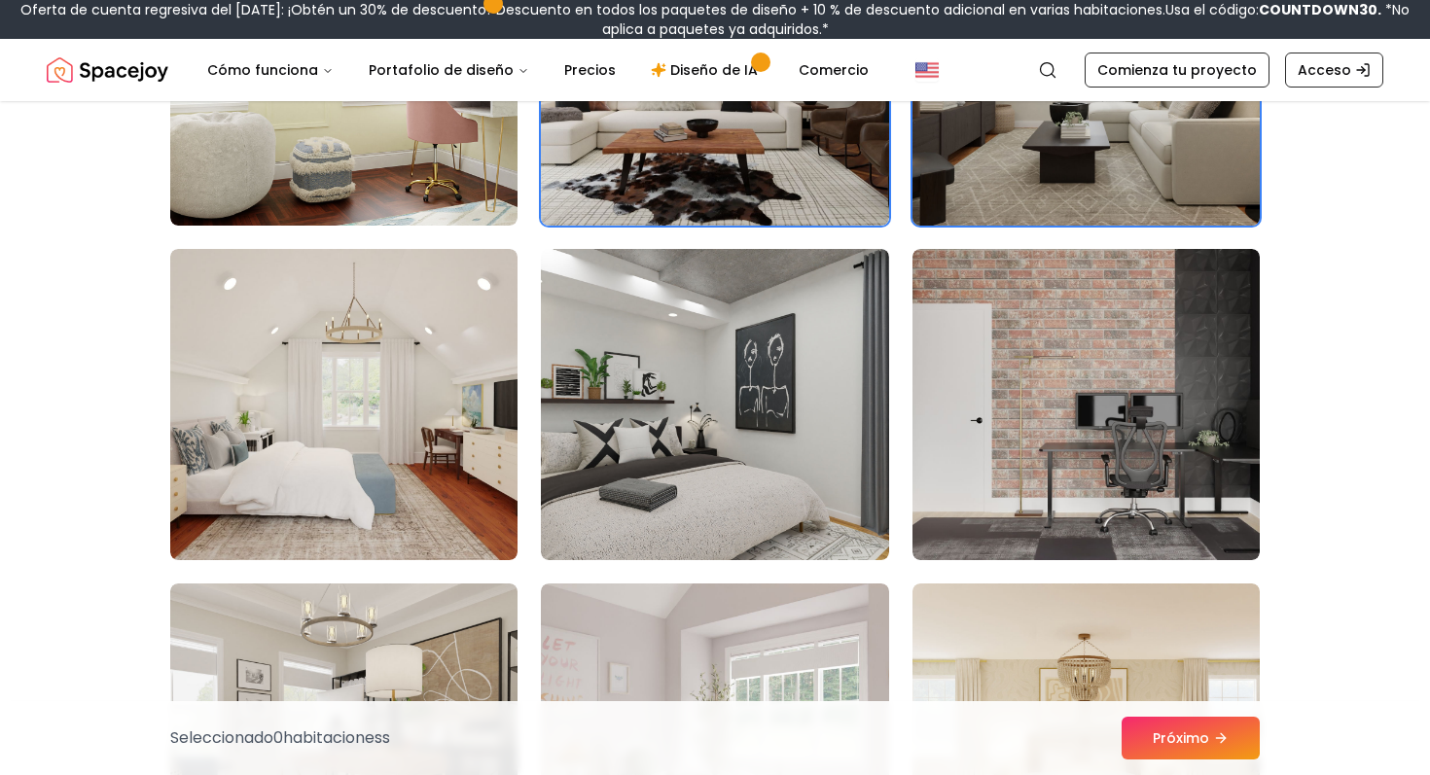
scroll to position [8131, 0]
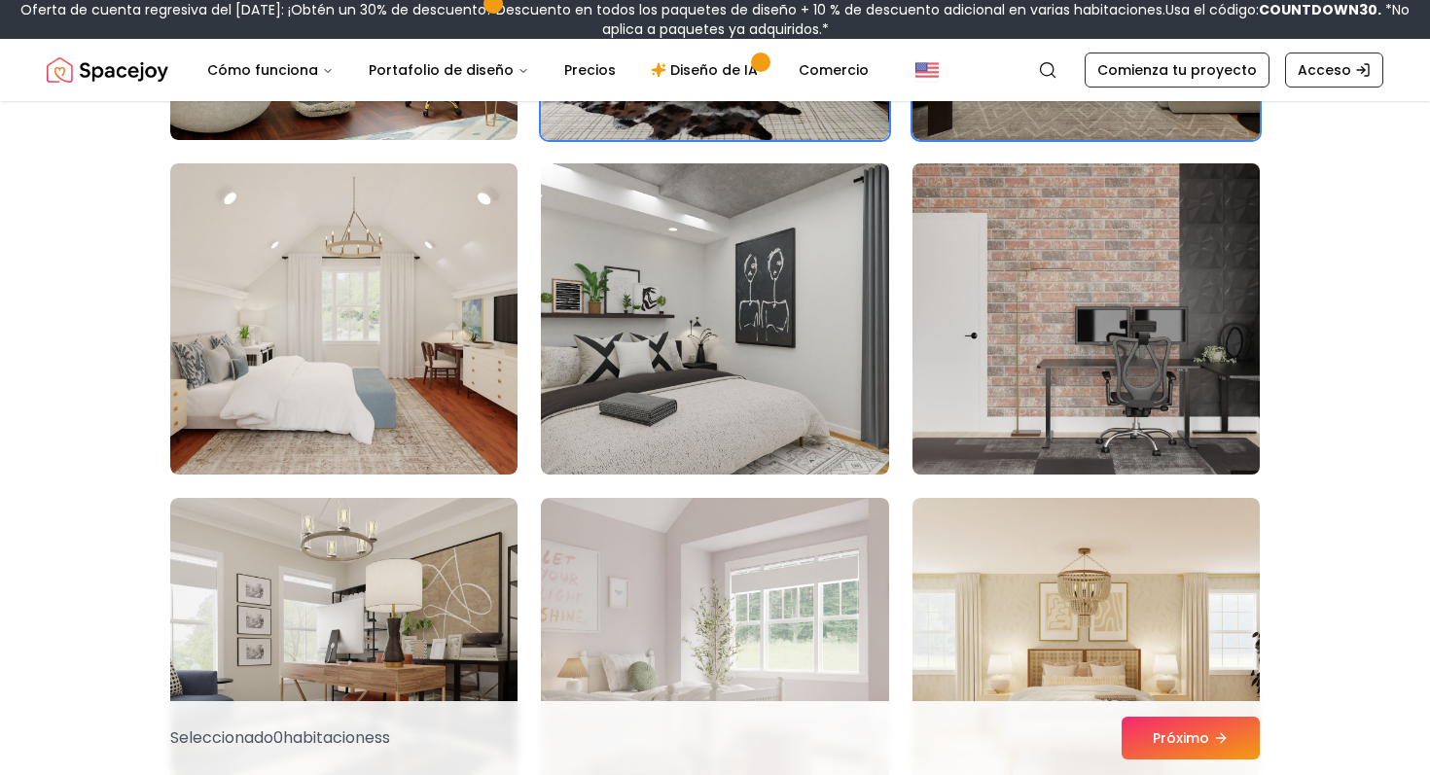
click at [1013, 330] on img at bounding box center [1086, 319] width 365 height 327
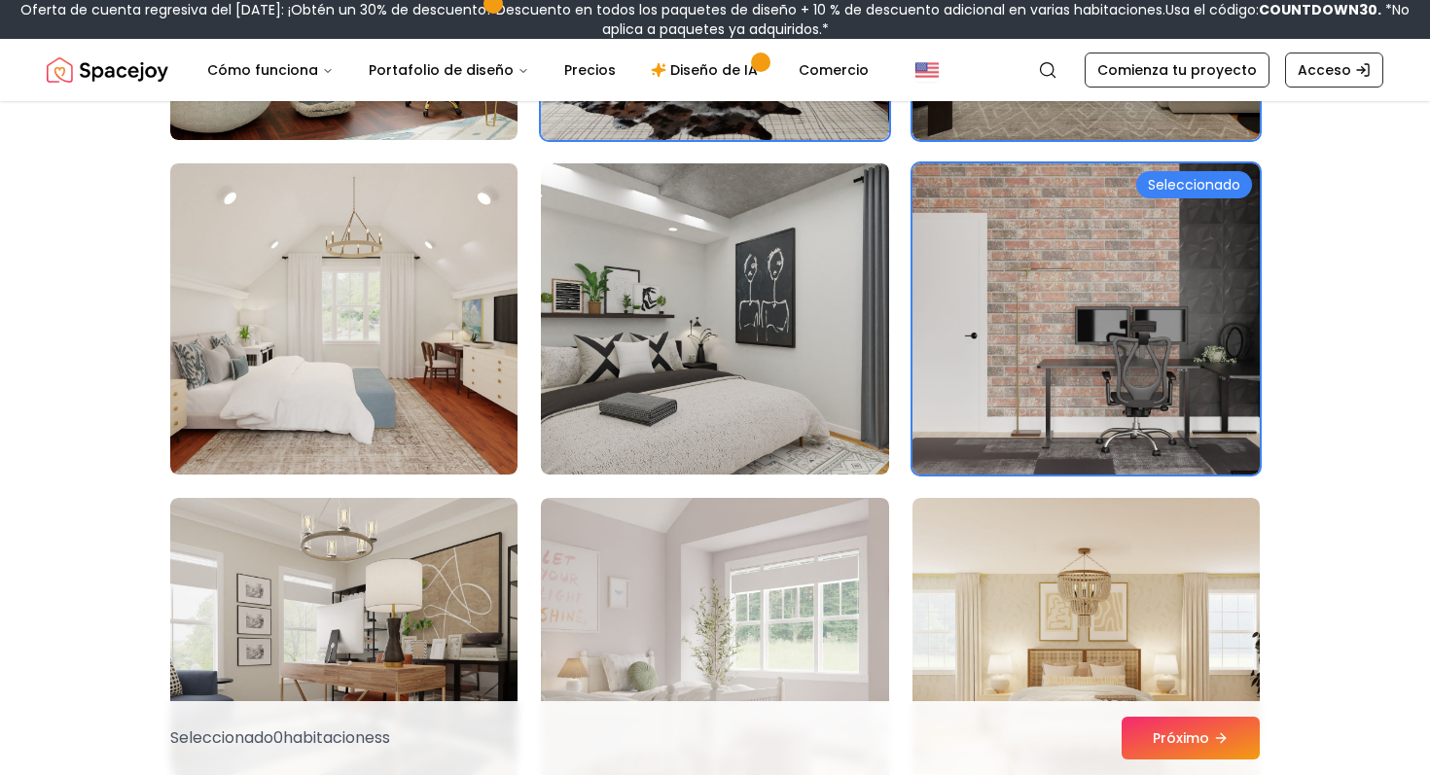
click at [1032, 341] on img at bounding box center [1086, 319] width 365 height 327
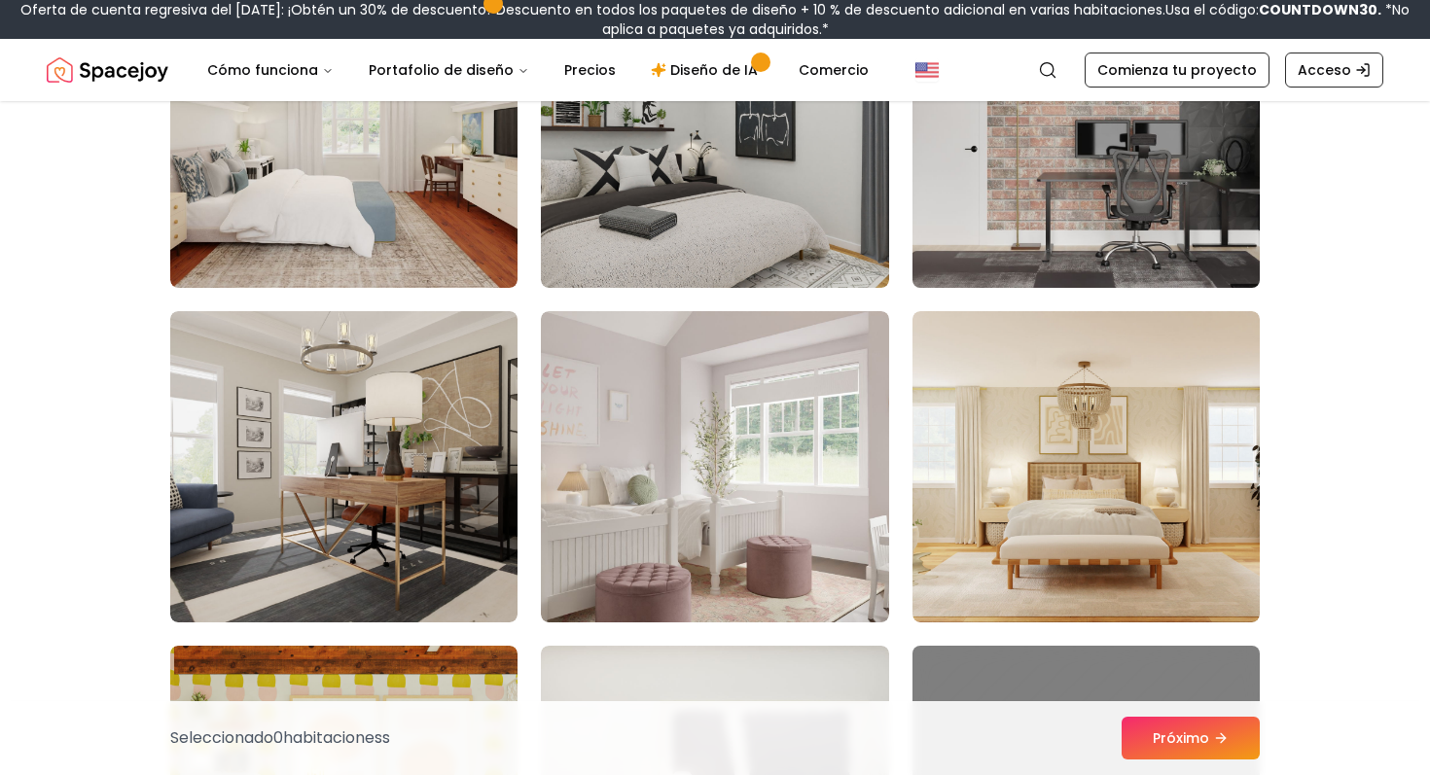
scroll to position [8325, 0]
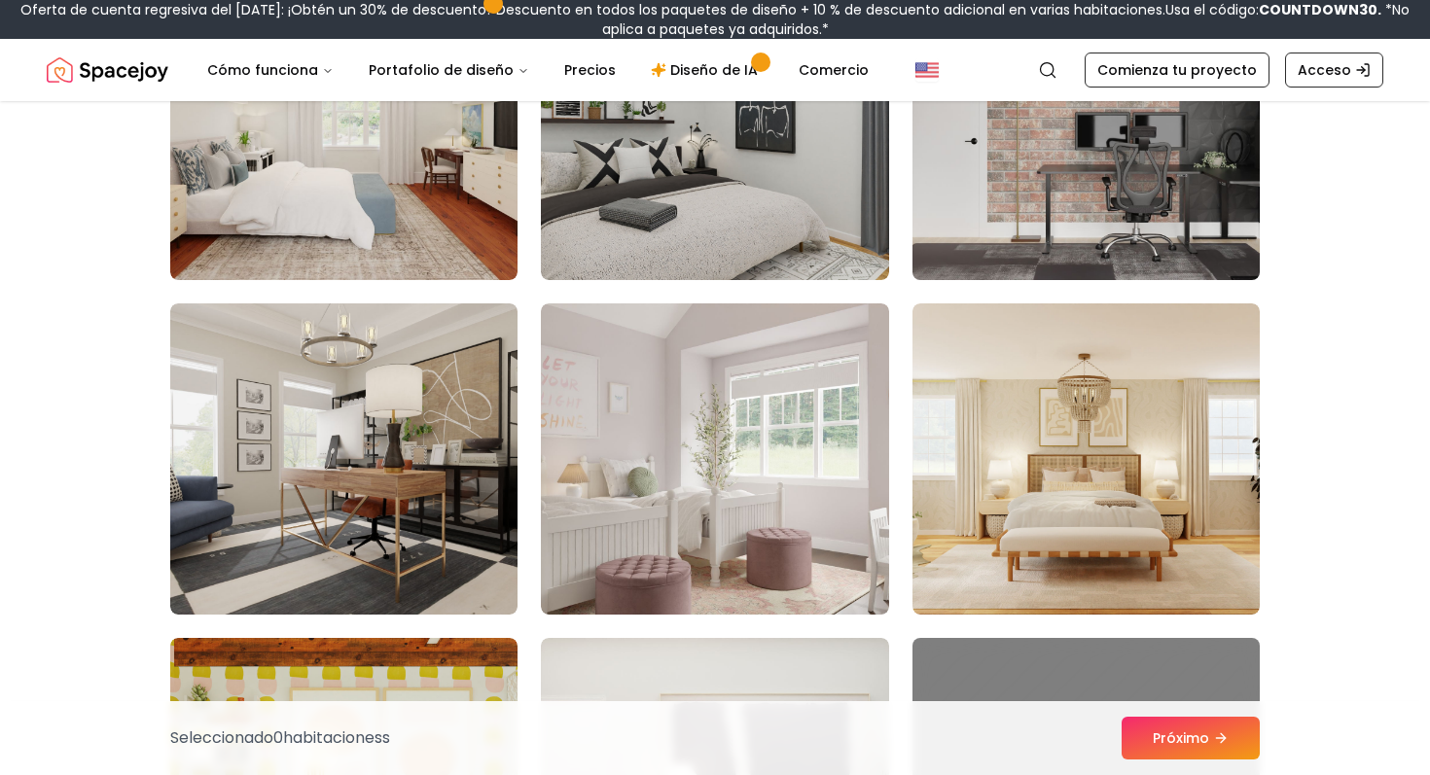
click at [1032, 341] on img at bounding box center [1085, 458] width 347 height 311
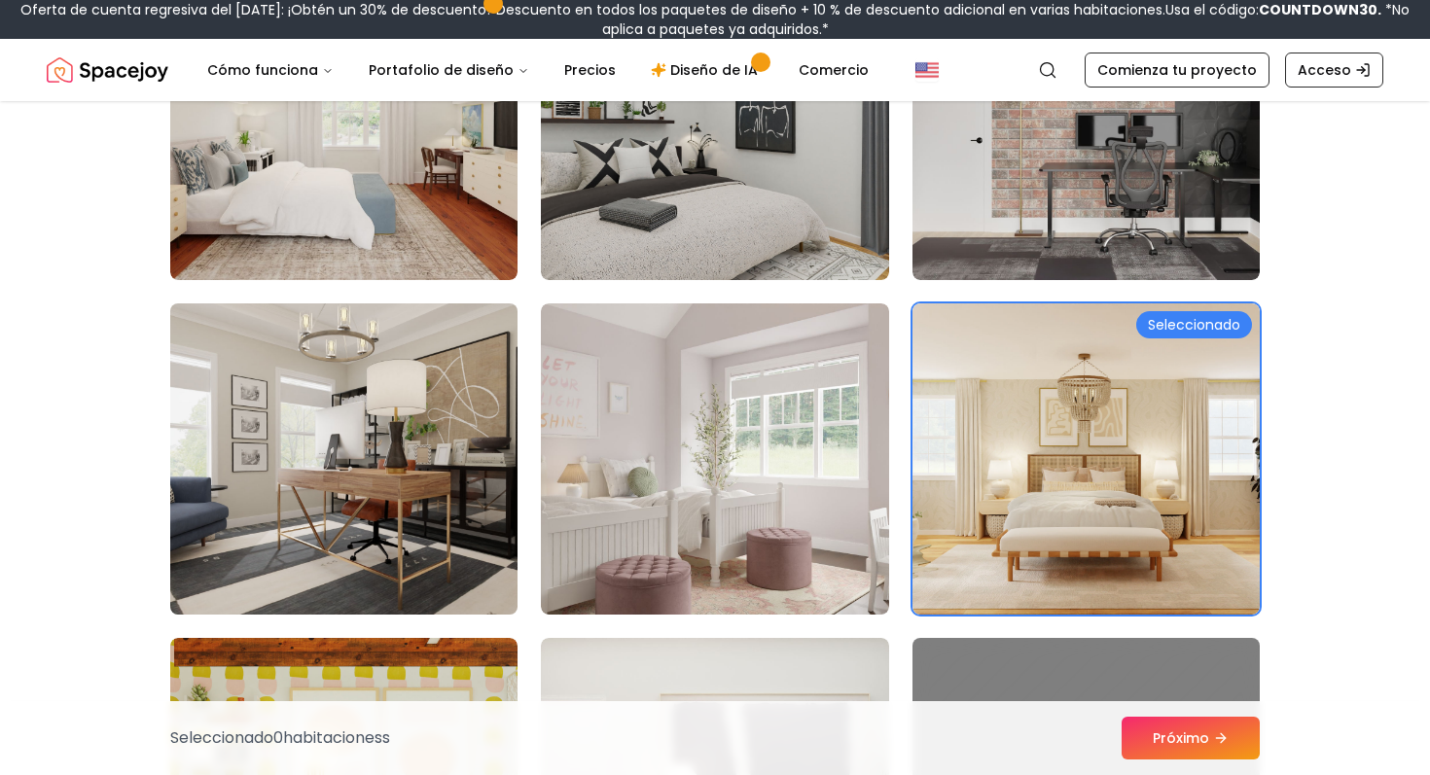
click at [446, 374] on img at bounding box center [343, 459] width 365 height 327
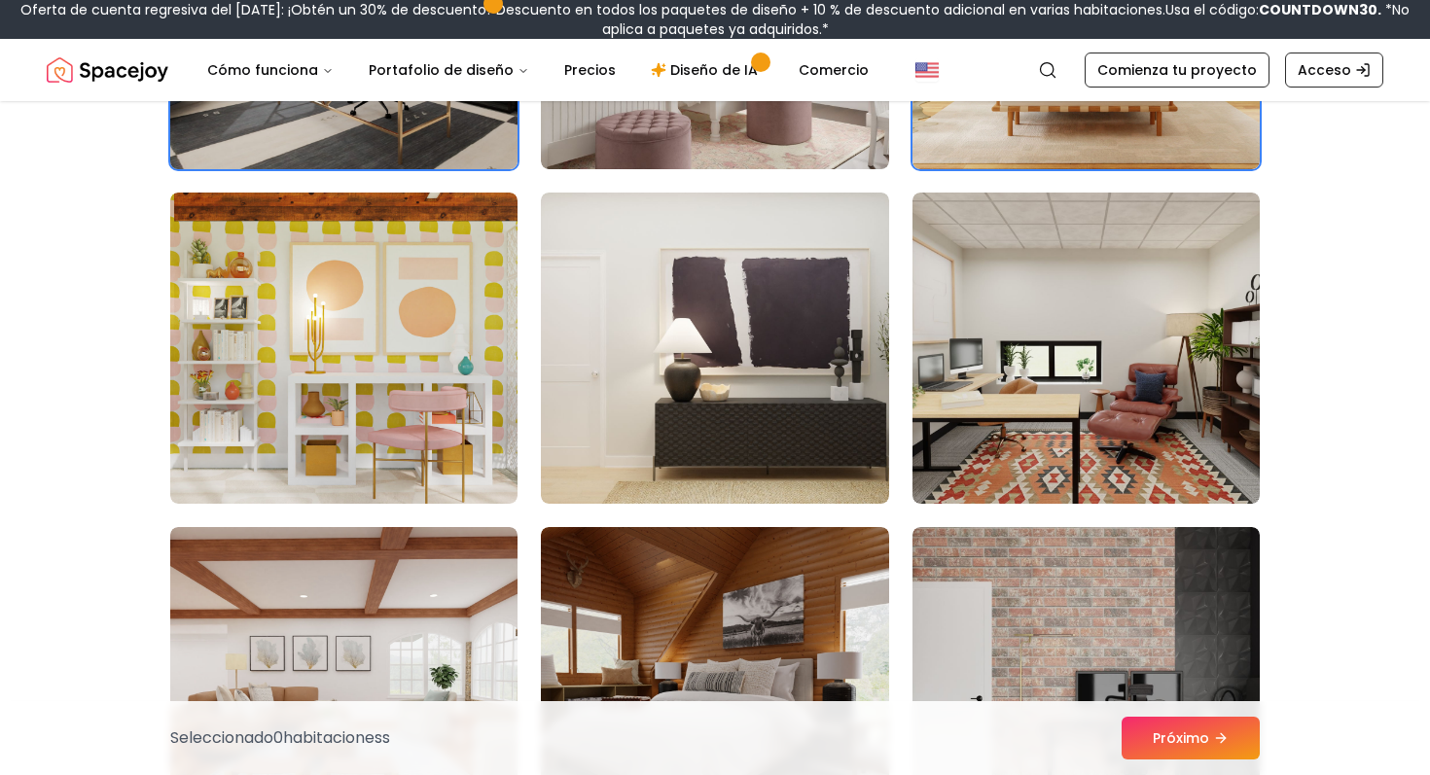
scroll to position [8792, 0]
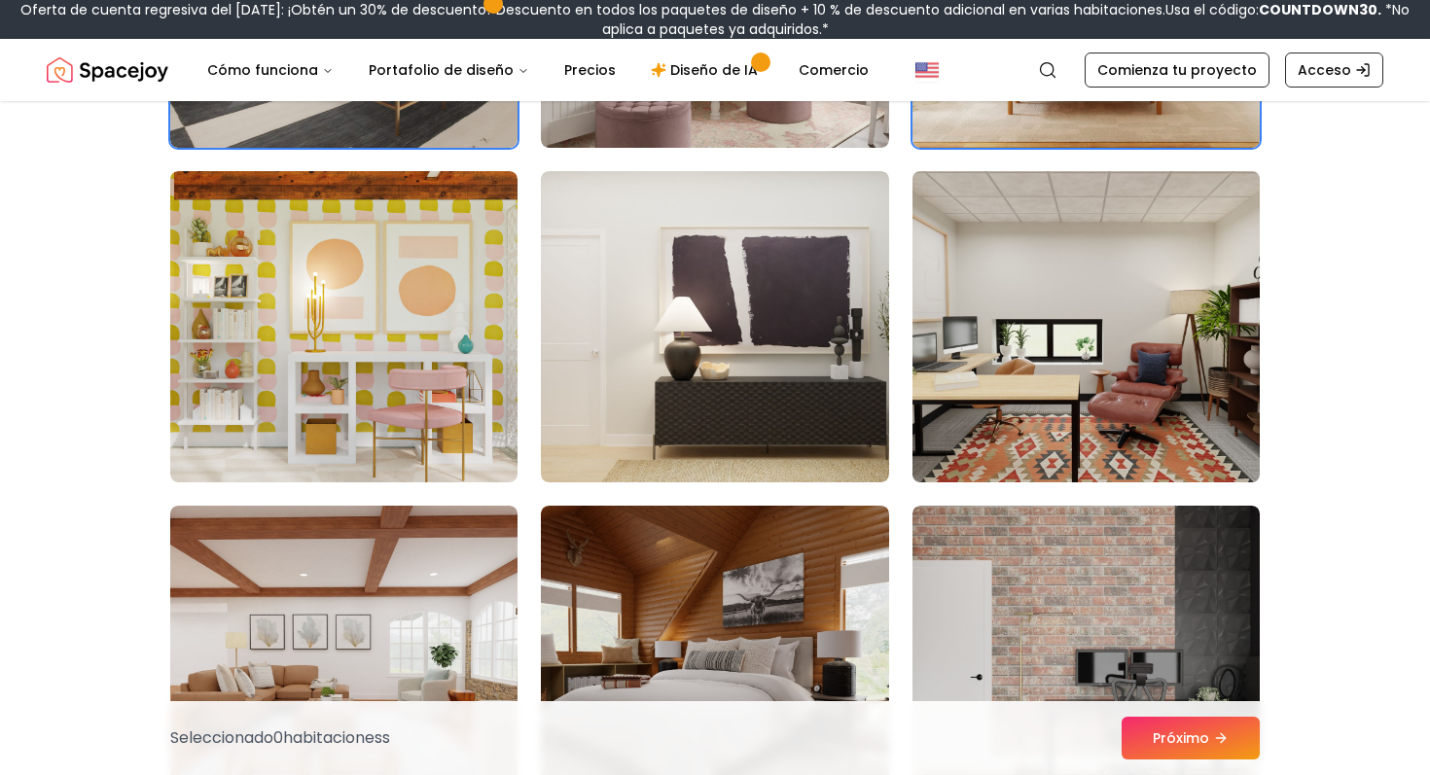
click at [986, 417] on img at bounding box center [1086, 326] width 365 height 327
click at [979, 408] on img at bounding box center [1086, 326] width 365 height 327
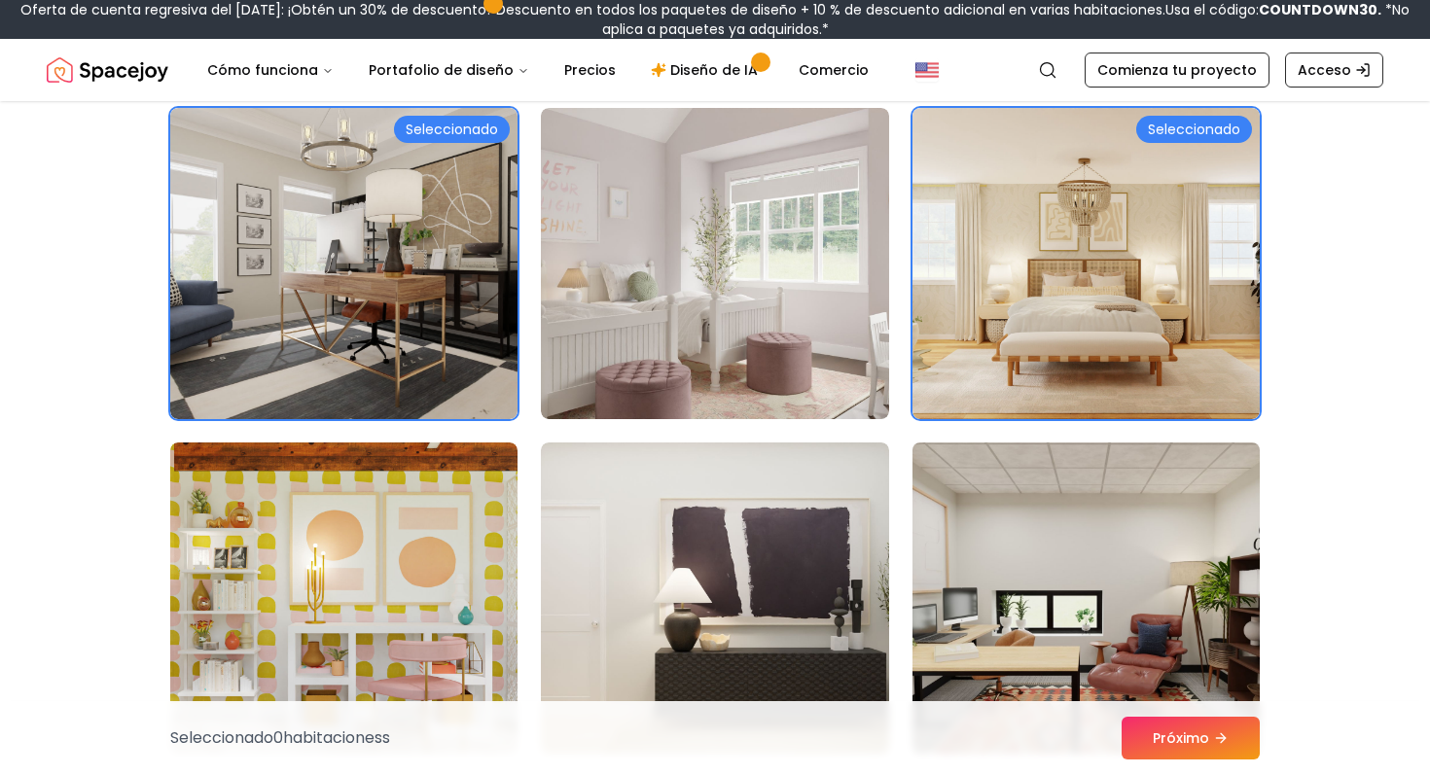
scroll to position [8520, 0]
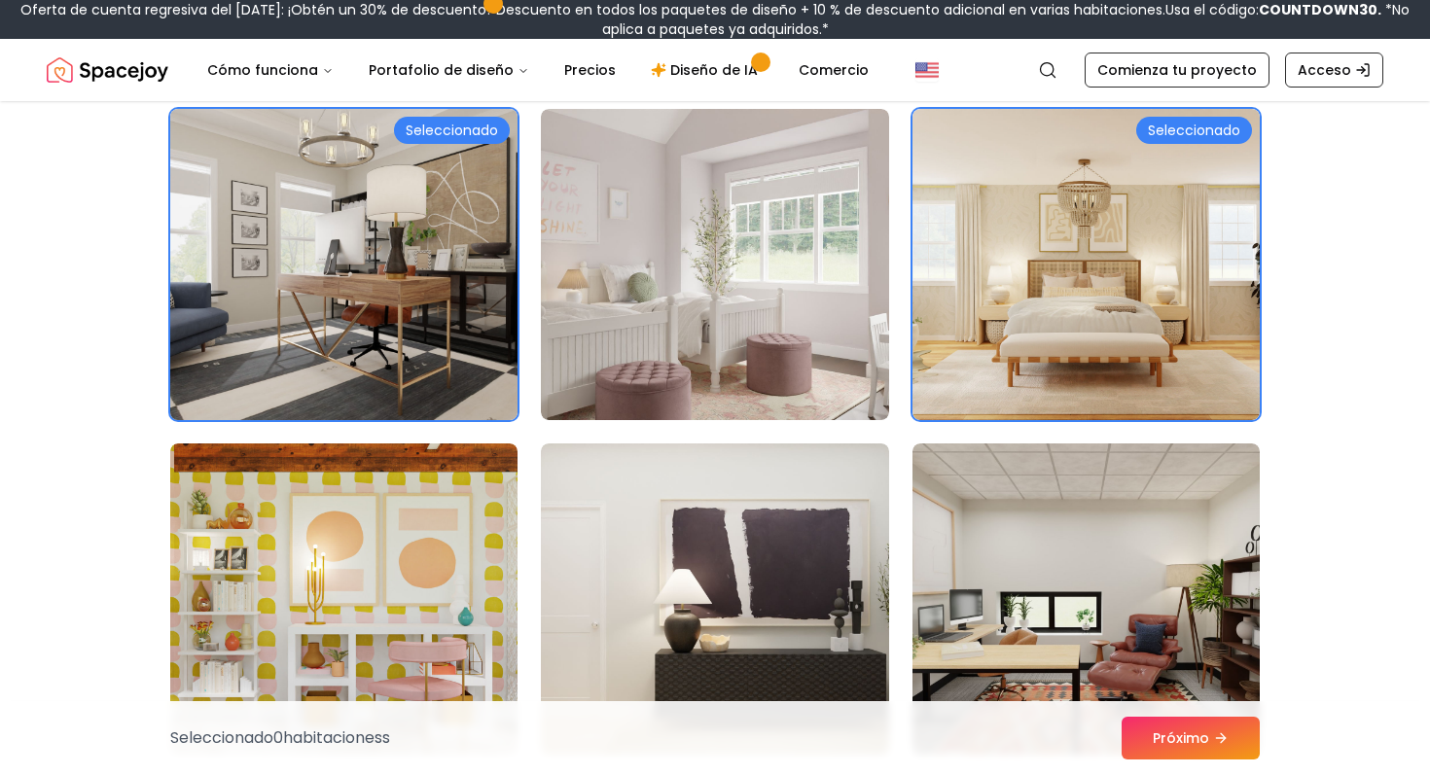
click at [437, 266] on img at bounding box center [343, 264] width 365 height 327
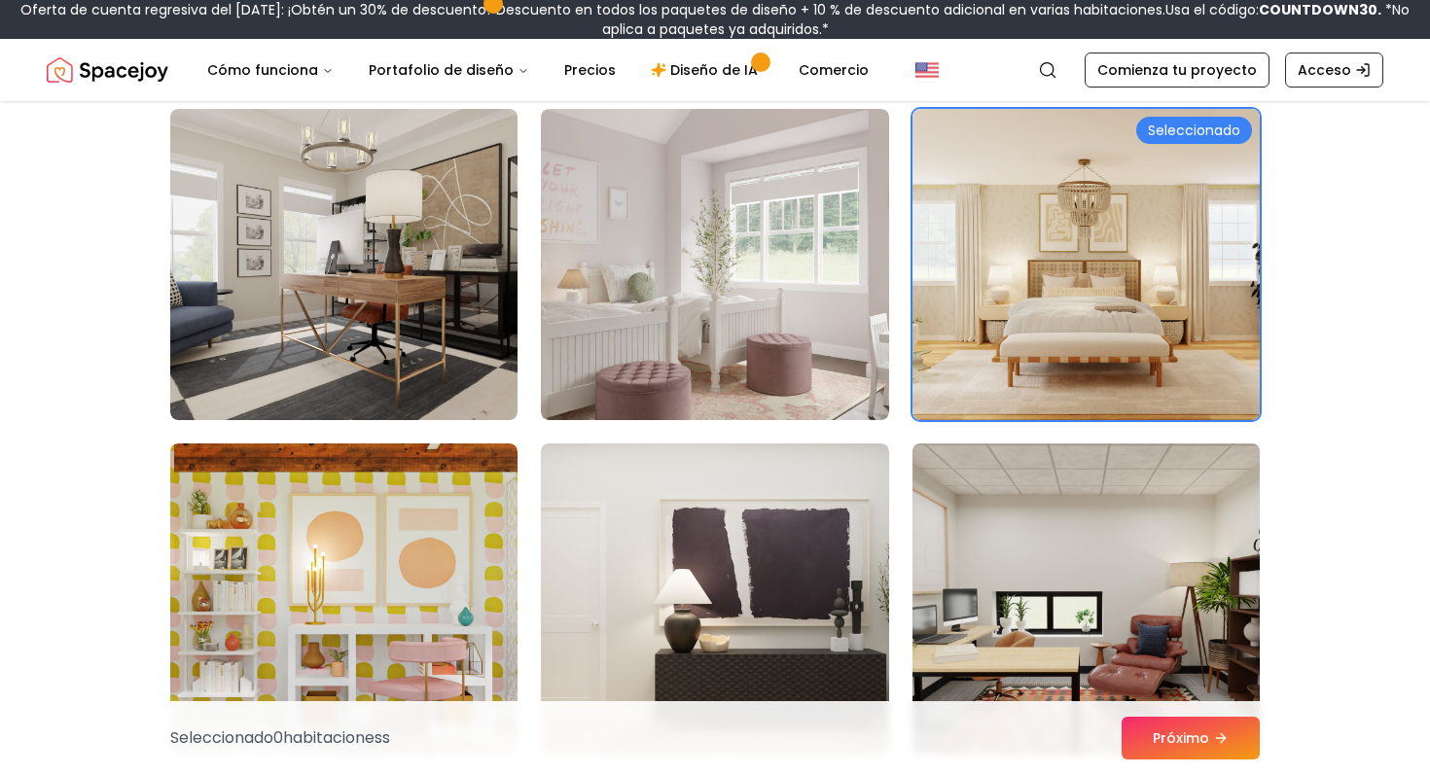
click at [989, 560] on img at bounding box center [1086, 599] width 365 height 327
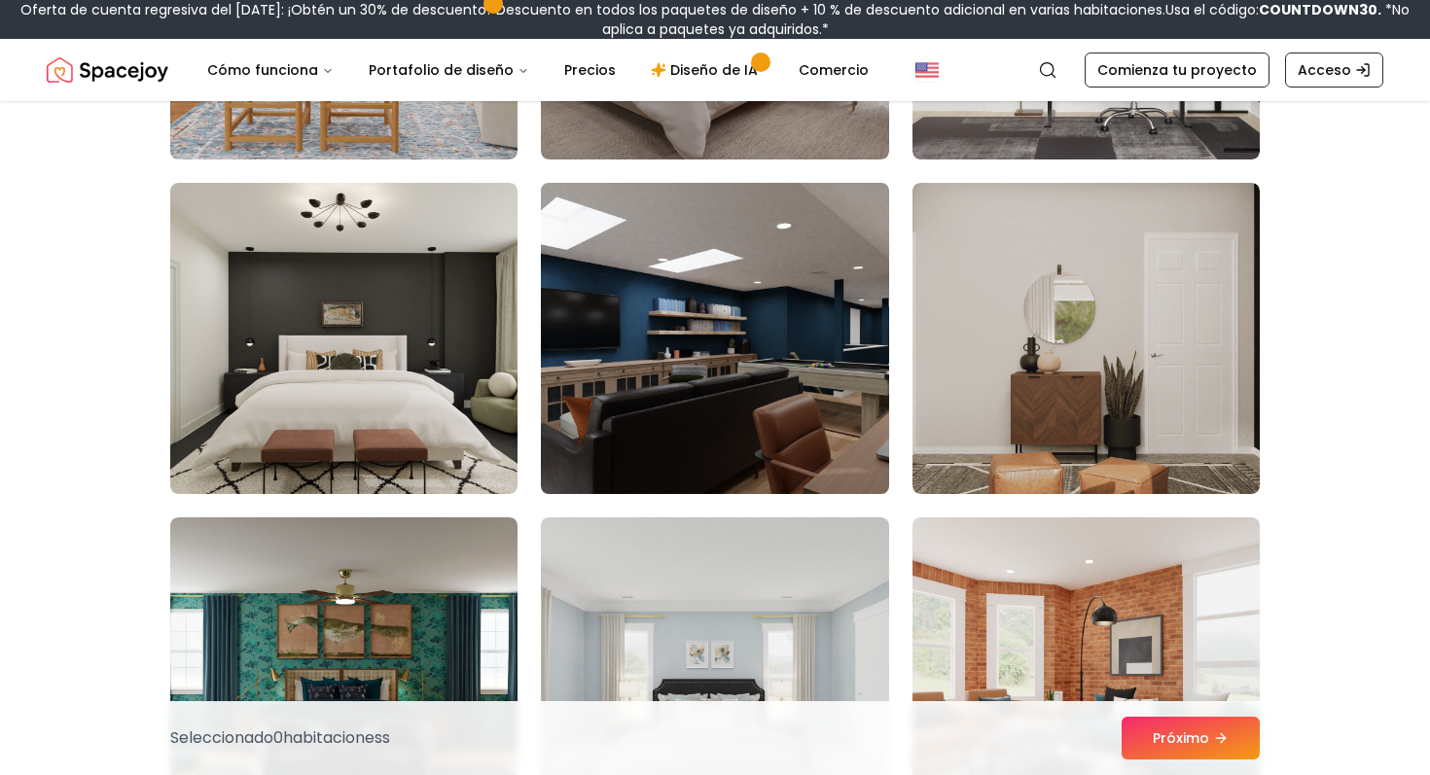
scroll to position [9454, 0]
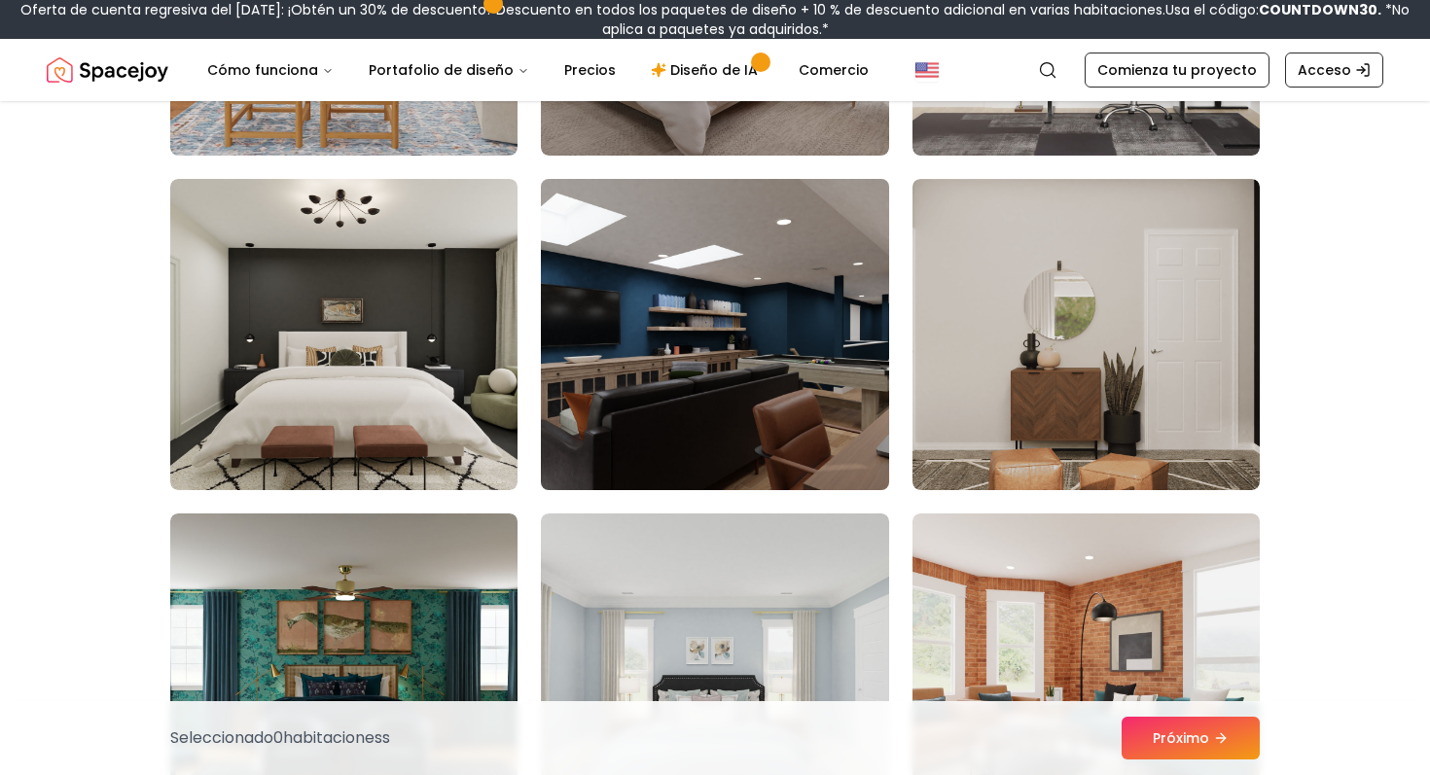
click at [785, 421] on img at bounding box center [714, 334] width 365 height 327
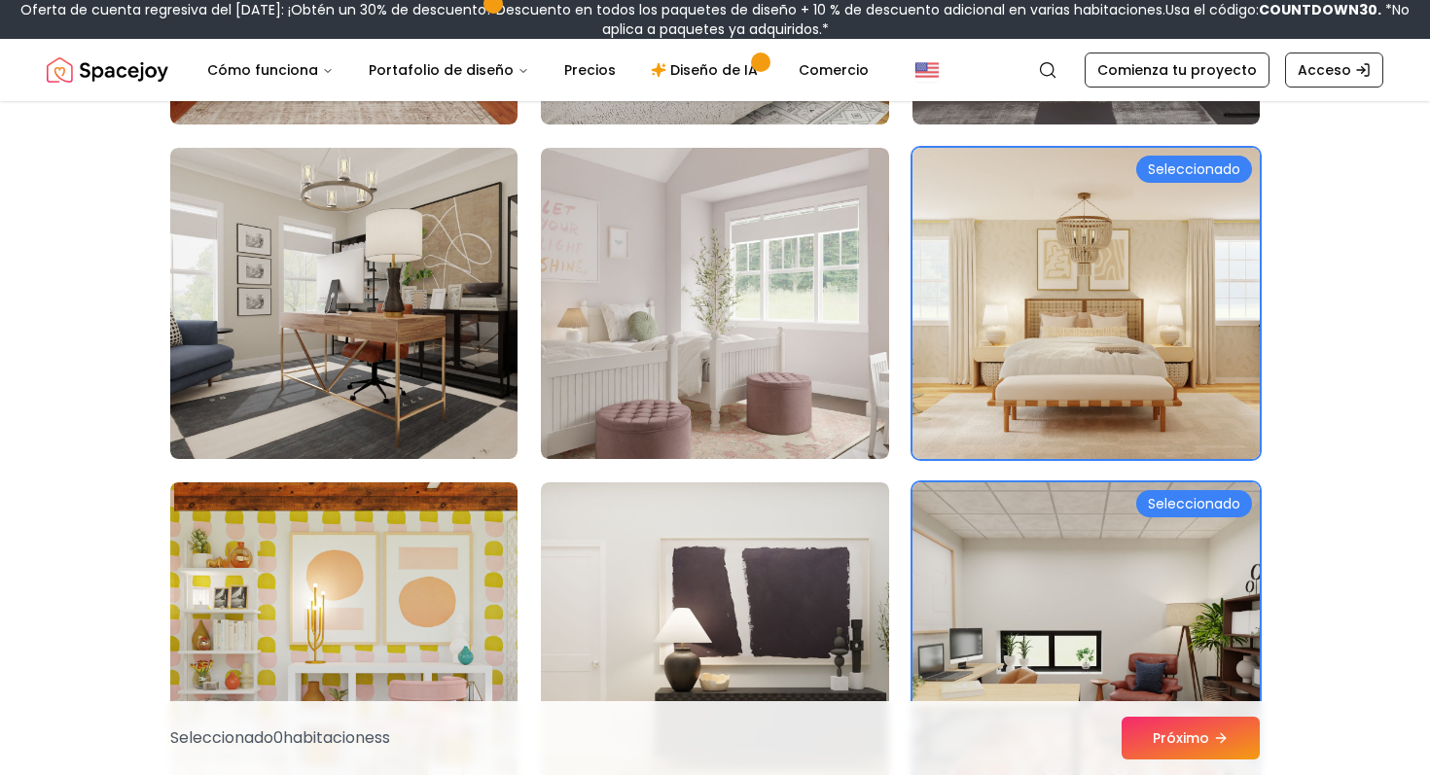
click at [1036, 346] on img at bounding box center [1086, 303] width 365 height 327
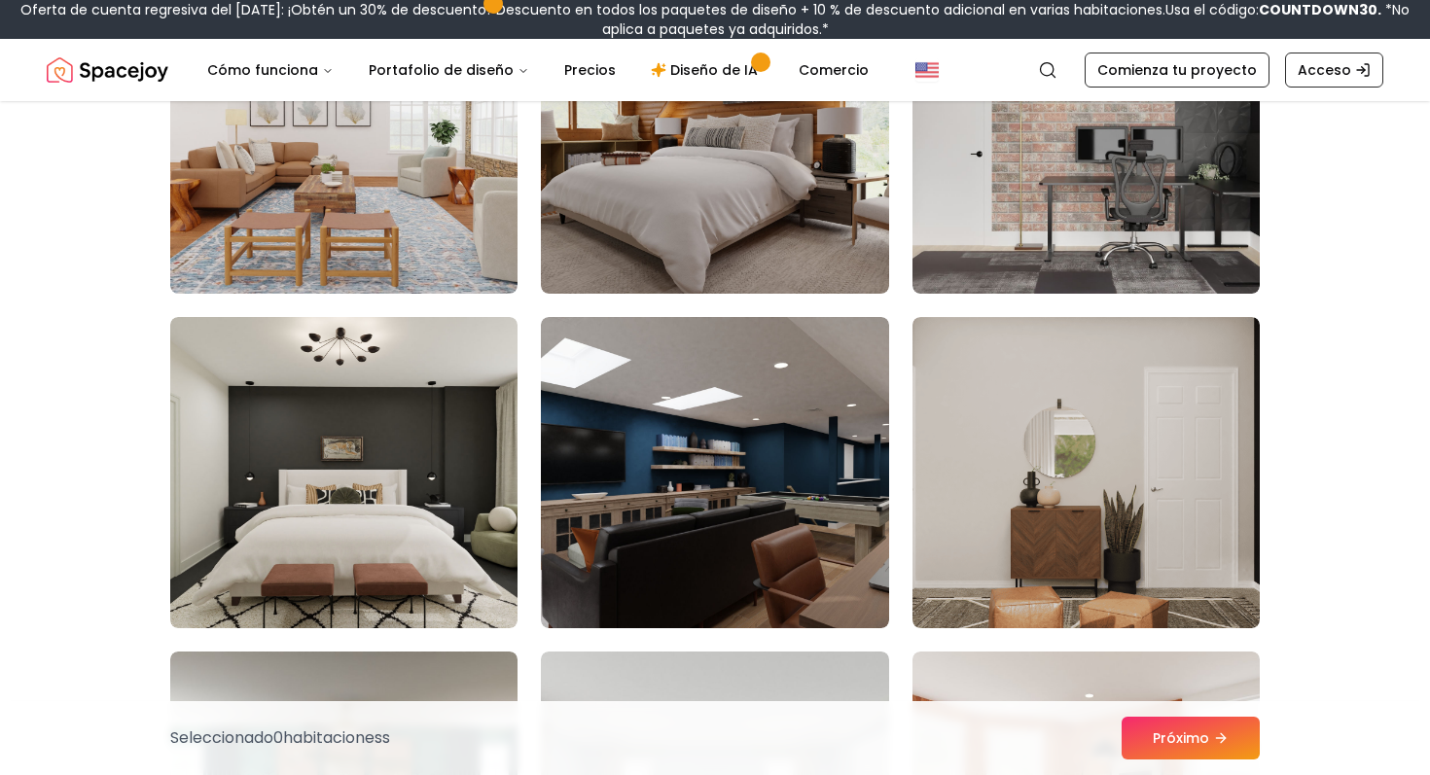
scroll to position [9376, 0]
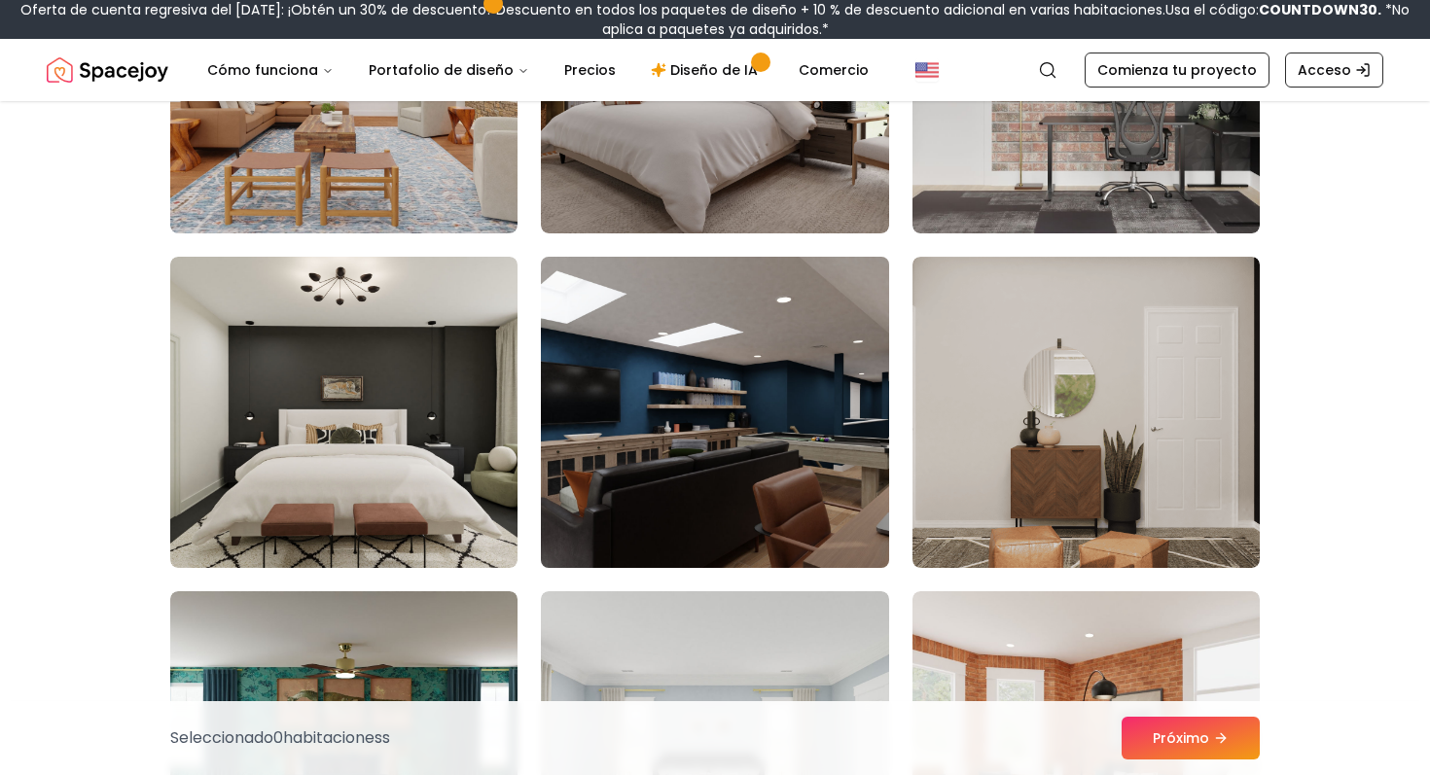
click at [693, 347] on img at bounding box center [714, 412] width 365 height 327
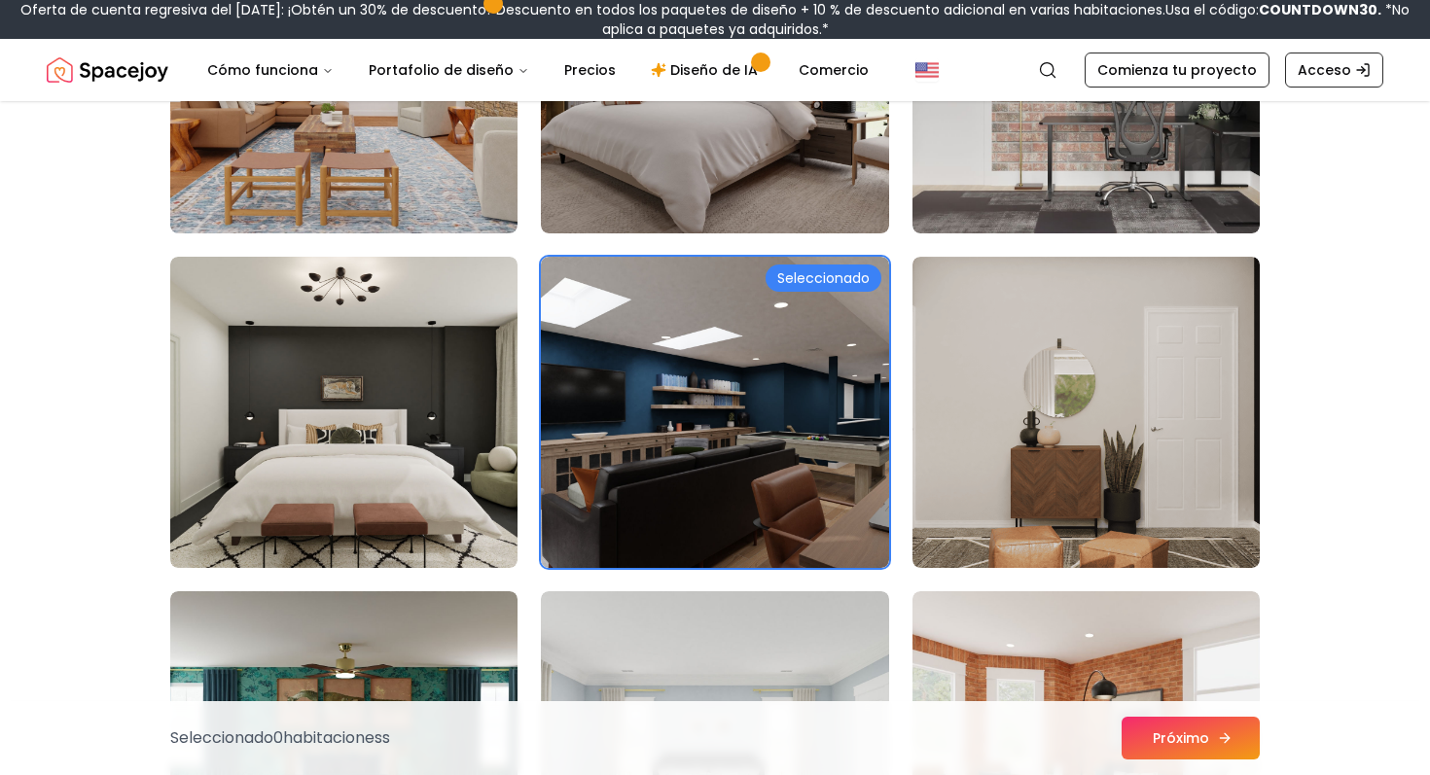
click at [1062, 659] on font "Próximo" at bounding box center [1181, 737] width 56 height 19
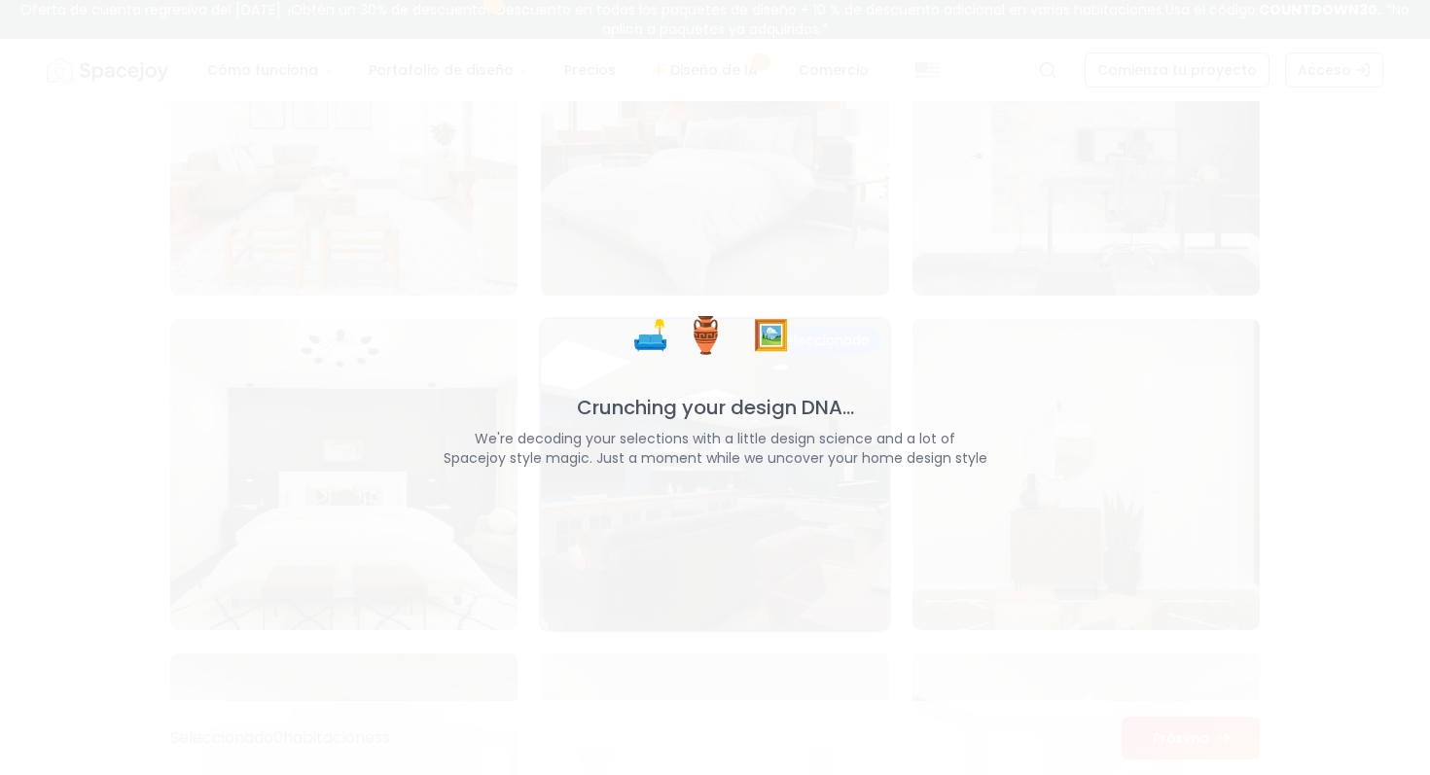
scroll to position [9438, 0]
